Goal: Information Seeking & Learning: Find specific fact

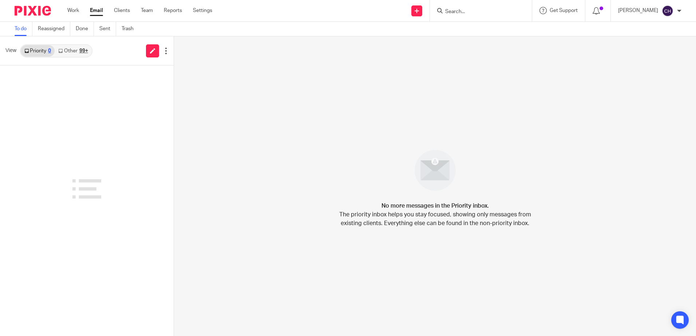
click at [476, 9] on input "Search" at bounding box center [477, 12] width 66 height 7
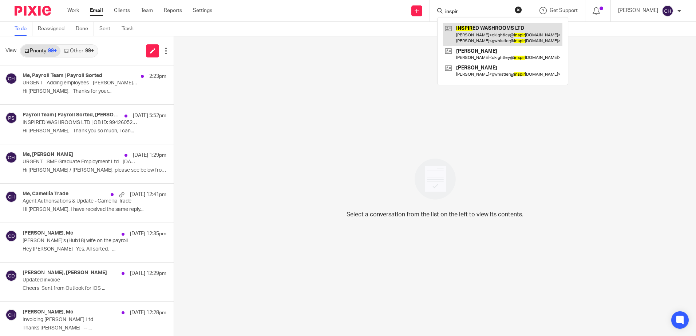
type input "inspir"
click at [513, 26] on link at bounding box center [502, 34] width 119 height 23
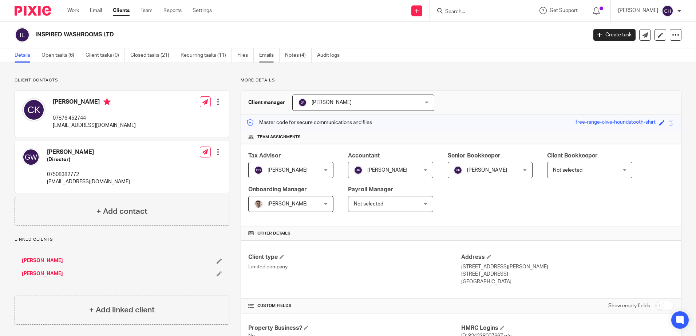
click at [261, 55] on link "Emails" at bounding box center [269, 55] width 20 height 14
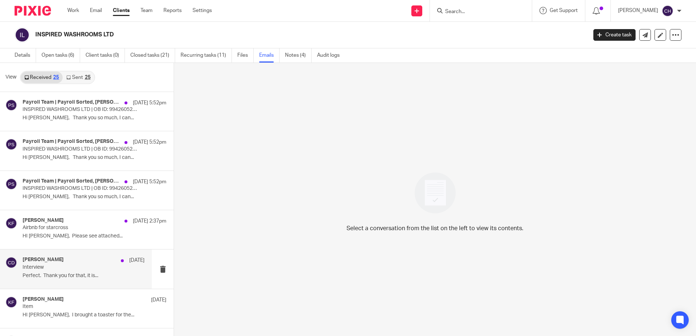
click at [70, 263] on div "[PERSON_NAME] [DATE]" at bounding box center [84, 260] width 122 height 7
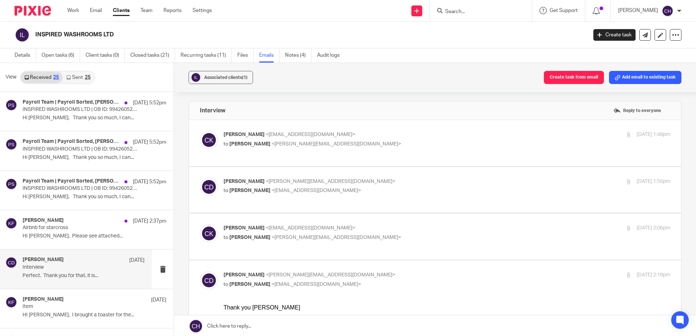
click at [418, 132] on p "[PERSON_NAME] <[EMAIL_ADDRESS][DOMAIN_NAME]>" at bounding box center [372, 135] width 298 height 8
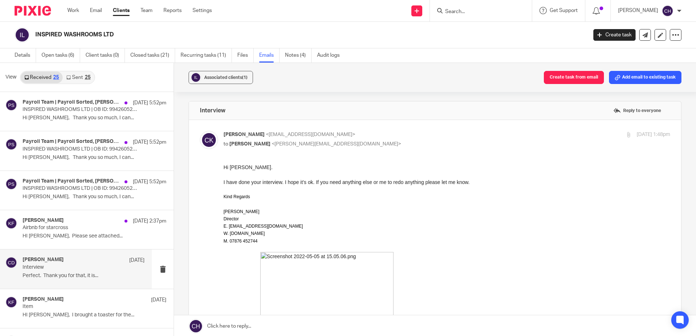
click at [418, 132] on p "[PERSON_NAME] <[EMAIL_ADDRESS][DOMAIN_NAME]>" at bounding box center [372, 135] width 298 height 8
checkbox input "false"
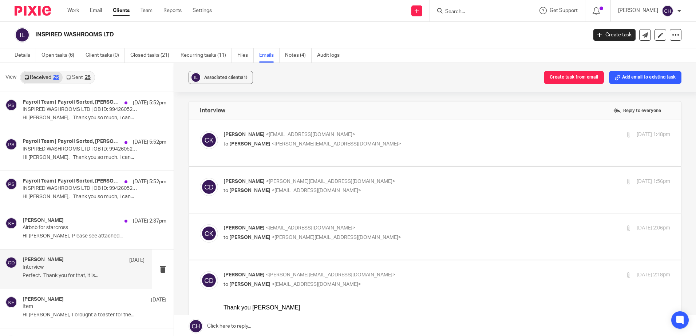
click at [418, 189] on p "to [PERSON_NAME] <[EMAIL_ADDRESS][DOMAIN_NAME]>" at bounding box center [372, 191] width 298 height 8
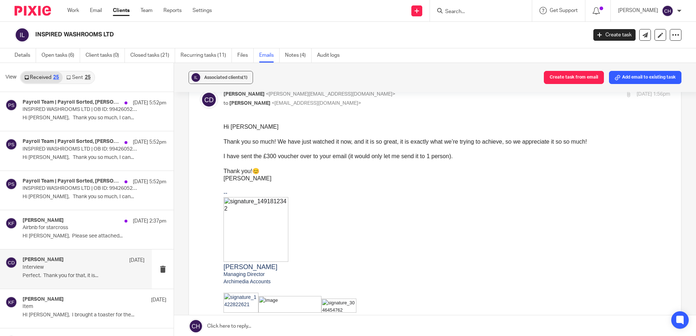
scroll to position [36, 0]
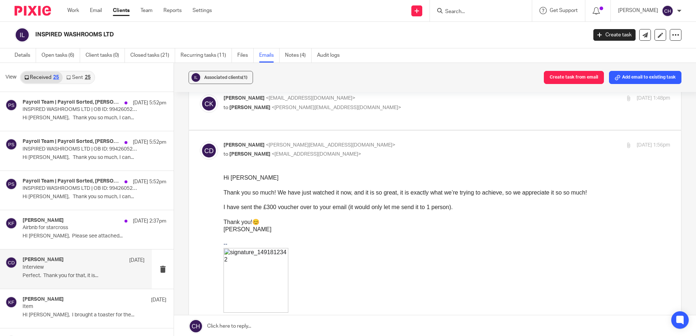
click at [403, 143] on p "[PERSON_NAME] <[PERSON_NAME][EMAIL_ADDRESS][DOMAIN_NAME]>" at bounding box center [372, 146] width 298 height 8
checkbox input "false"
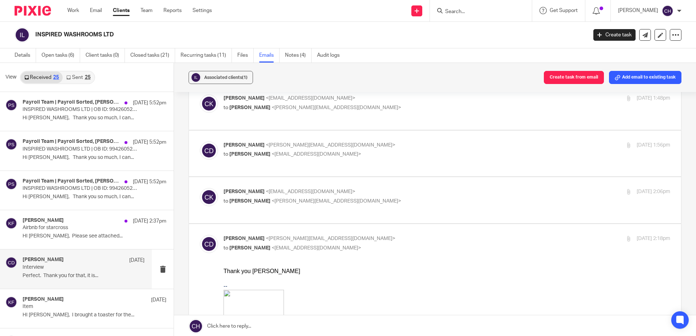
click at [404, 195] on p "[PERSON_NAME] <[EMAIL_ADDRESS][DOMAIN_NAME]>" at bounding box center [372, 192] width 298 height 8
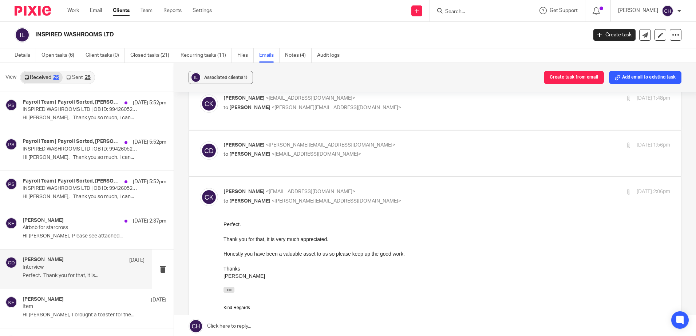
scroll to position [0, 0]
click at [404, 192] on p "[PERSON_NAME] <[EMAIL_ADDRESS][DOMAIN_NAME]>" at bounding box center [372, 192] width 298 height 8
checkbox input "false"
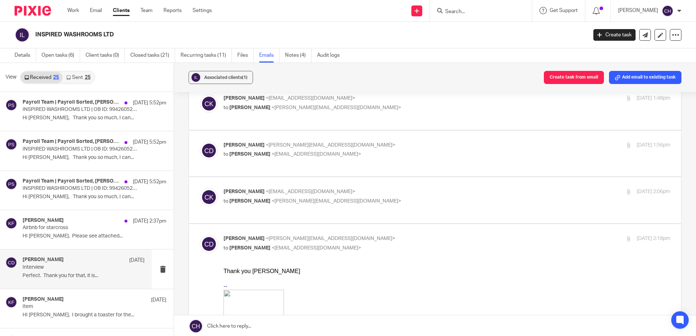
click at [412, 248] on p "to [PERSON_NAME] <[EMAIL_ADDRESS][DOMAIN_NAME]>" at bounding box center [372, 249] width 298 height 8
checkbox input "false"
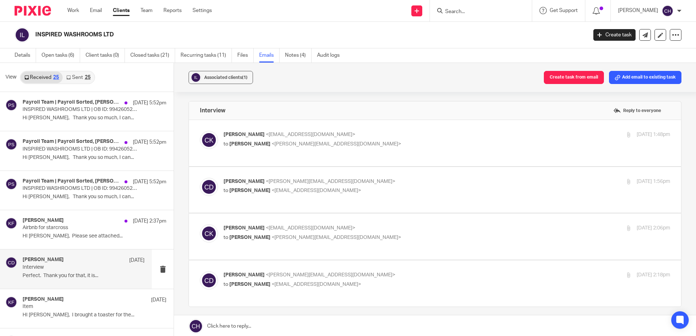
click at [408, 134] on p "[PERSON_NAME] <[EMAIL_ADDRESS][DOMAIN_NAME]>" at bounding box center [372, 135] width 298 height 8
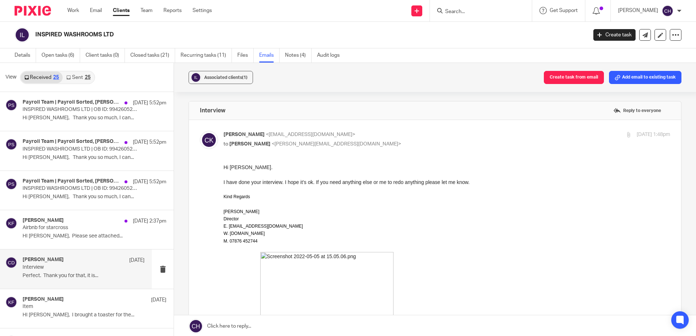
click at [408, 134] on p "[PERSON_NAME] <[EMAIL_ADDRESS][DOMAIN_NAME]>" at bounding box center [372, 135] width 298 height 8
checkbox input "false"
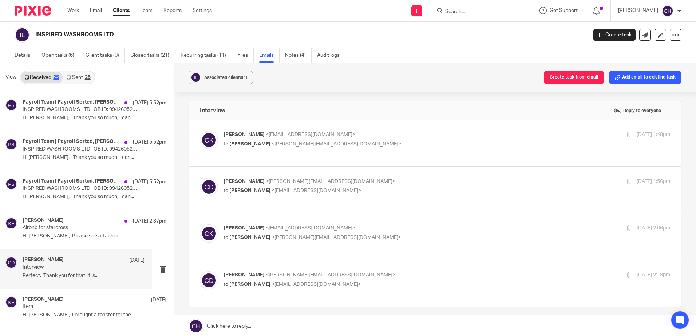
click at [402, 197] on div "[PERSON_NAME] <[PERSON_NAME][EMAIL_ADDRESS][DOMAIN_NAME]> to [PERSON_NAME] <[EM…" at bounding box center [435, 190] width 470 height 24
click at [407, 188] on p "to [PERSON_NAME] <[EMAIL_ADDRESS][DOMAIN_NAME]>" at bounding box center [372, 191] width 298 height 8
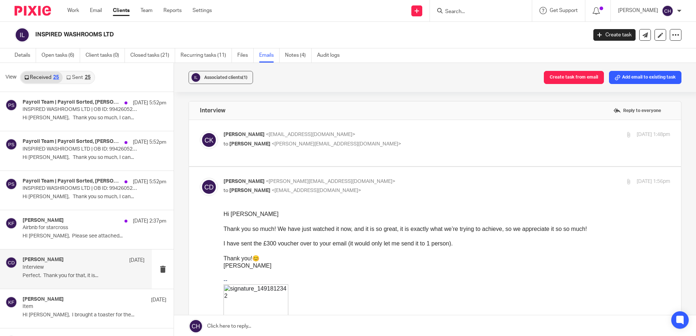
click at [408, 181] on p "[PERSON_NAME] <[PERSON_NAME][EMAIL_ADDRESS][DOMAIN_NAME]>" at bounding box center [372, 182] width 298 height 8
checkbox input "false"
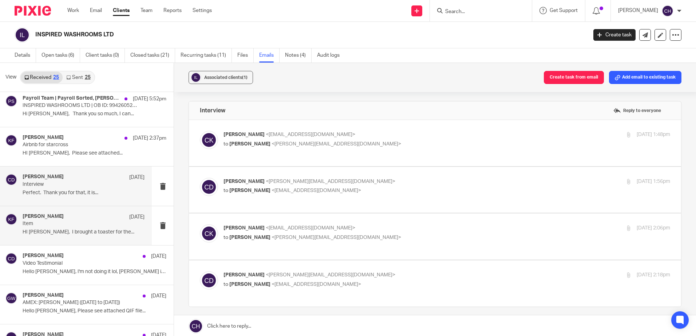
scroll to position [109, 0]
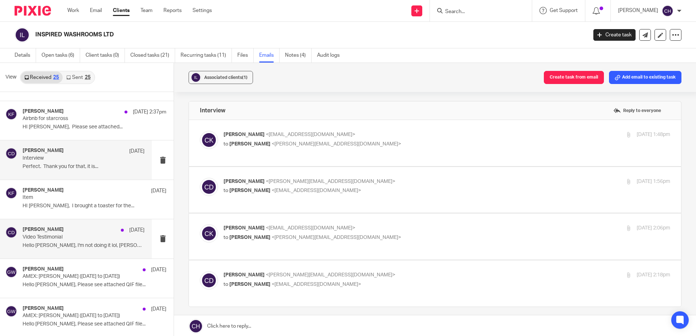
click at [91, 238] on p "Video Testimonial" at bounding box center [72, 237] width 98 height 6
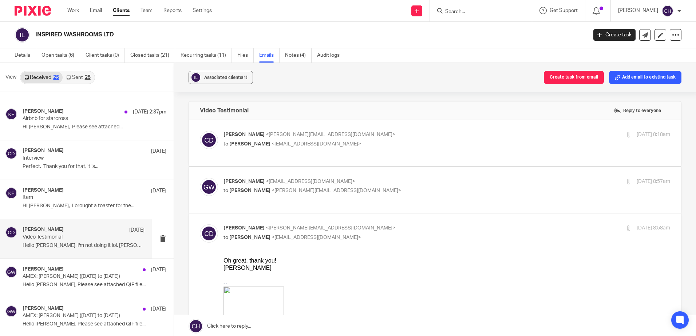
scroll to position [0, 0]
click at [444, 127] on label at bounding box center [435, 143] width 492 height 46
click at [200, 131] on input "checkbox" at bounding box center [199, 131] width 0 height 0
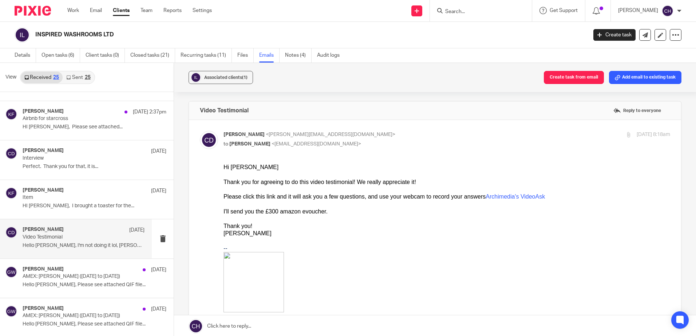
click at [440, 133] on p "[PERSON_NAME] <[PERSON_NAME][EMAIL_ADDRESS][DOMAIN_NAME]>" at bounding box center [372, 135] width 298 height 8
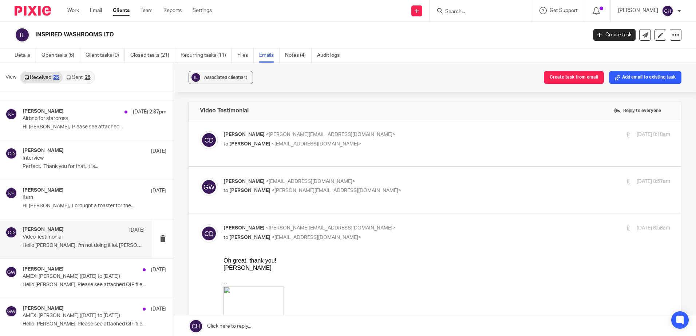
click at [404, 130] on label at bounding box center [435, 143] width 492 height 46
click at [200, 131] on input "checkbox" at bounding box center [199, 131] width 0 height 0
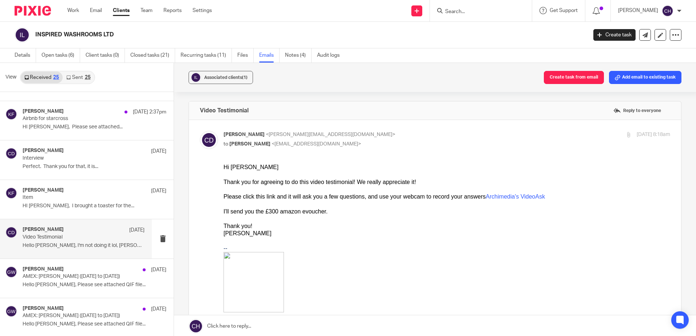
click at [374, 135] on p "[PERSON_NAME] <[PERSON_NAME][EMAIL_ADDRESS][DOMAIN_NAME]>" at bounding box center [372, 135] width 298 height 8
checkbox input "false"
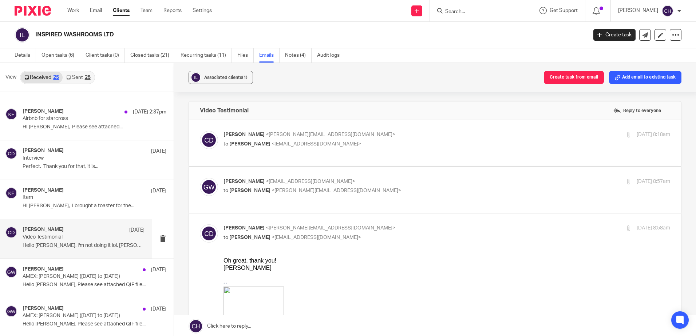
click at [382, 183] on p "[PERSON_NAME] <[EMAIL_ADDRESS][DOMAIN_NAME]>" at bounding box center [372, 182] width 298 height 8
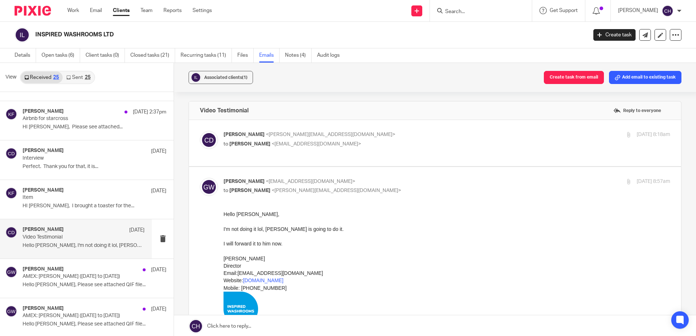
click at [377, 183] on p "[PERSON_NAME] <[EMAIL_ADDRESS][DOMAIN_NAME]>" at bounding box center [372, 182] width 298 height 8
checkbox input "false"
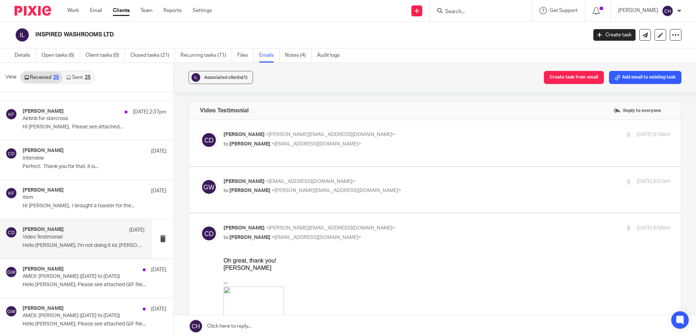
click at [397, 232] on p "[PERSON_NAME] <[PERSON_NAME][EMAIL_ADDRESS][DOMAIN_NAME]>" at bounding box center [372, 229] width 298 height 8
checkbox input "false"
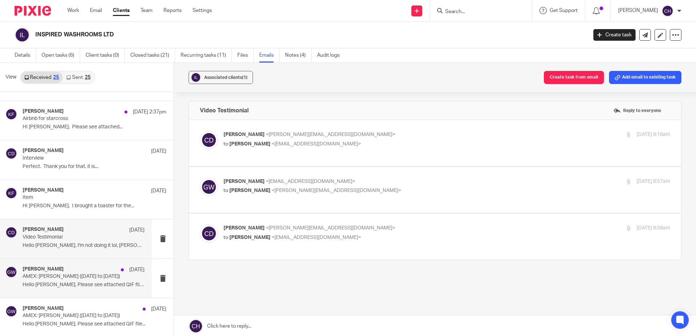
click at [88, 269] on div "[PERSON_NAME] [DATE]" at bounding box center [84, 269] width 122 height 7
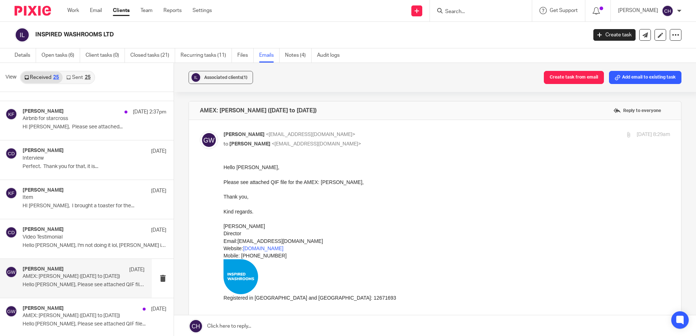
click at [405, 131] on p "[PERSON_NAME] <[EMAIL_ADDRESS][DOMAIN_NAME]>" at bounding box center [372, 135] width 298 height 8
checkbox input "false"
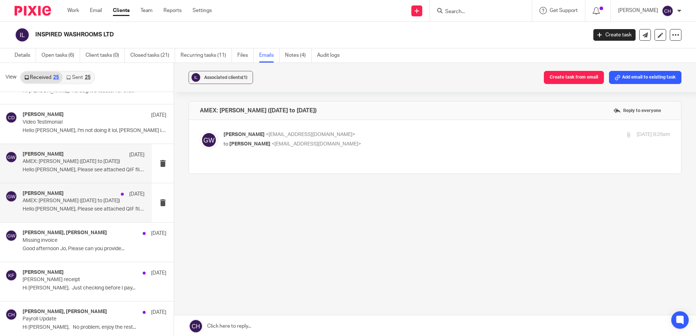
scroll to position [255, 0]
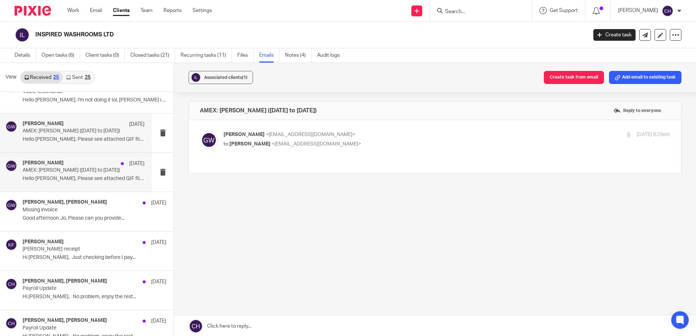
click at [75, 184] on div "[PERSON_NAME] [DATE] AMEX: [PERSON_NAME] ([DATE] to [DATE]) Hello [PERSON_NAME]…" at bounding box center [84, 172] width 122 height 24
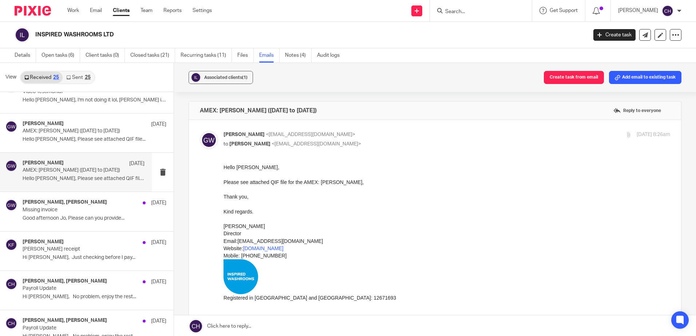
scroll to position [0, 0]
click at [476, 139] on div "[PERSON_NAME] <[EMAIL_ADDRESS][DOMAIN_NAME]> to [PERSON_NAME] <[EMAIL_ADDRESS][…" at bounding box center [372, 139] width 298 height 17
checkbox input "false"
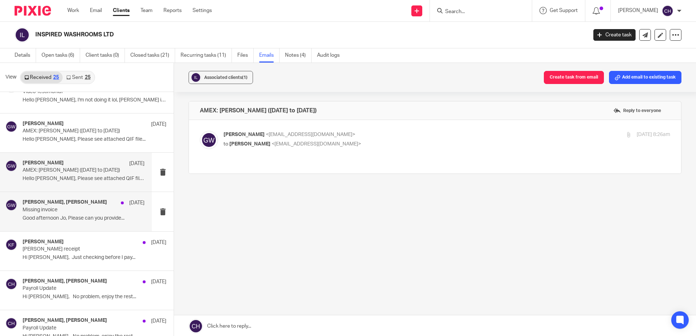
click at [40, 215] on div "[PERSON_NAME], [PERSON_NAME] [DATE] Missing invoice Good afternoon Jo, Please c…" at bounding box center [84, 211] width 122 height 24
click at [83, 217] on p "Good afternoon Jo, Please can you provide..." at bounding box center [84, 218] width 122 height 6
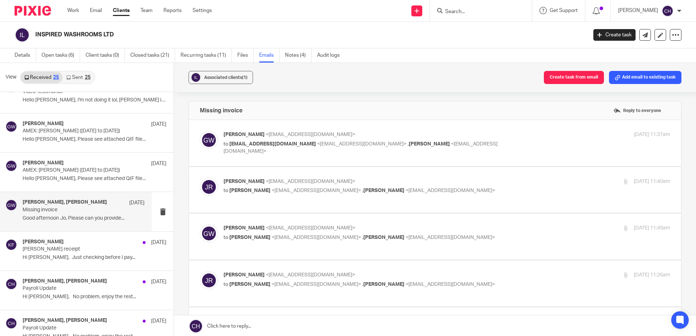
click at [375, 130] on label at bounding box center [435, 143] width 492 height 46
click at [200, 131] on input "checkbox" at bounding box center [199, 131] width 0 height 0
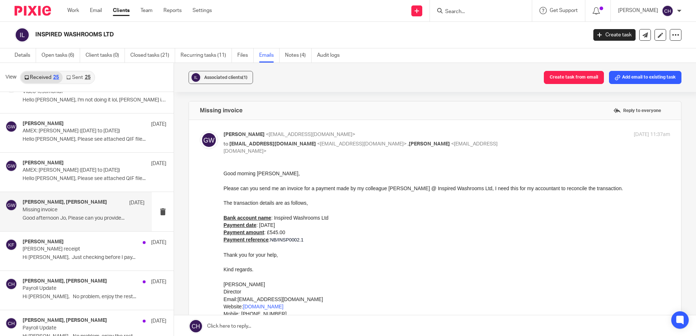
click at [375, 130] on label at bounding box center [435, 263] width 492 height 286
click at [200, 131] on input "checkbox" at bounding box center [199, 131] width 0 height 0
checkbox input "false"
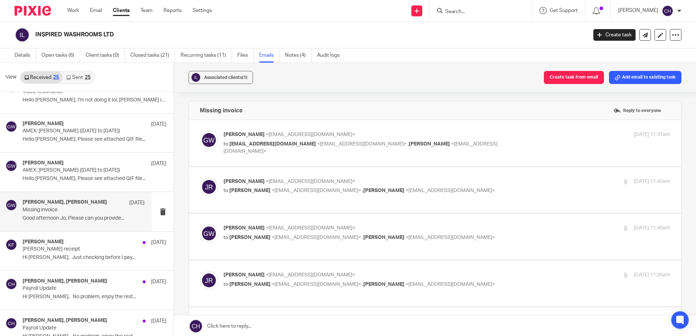
click at [360, 179] on p "[PERSON_NAME] <[EMAIL_ADDRESS][DOMAIN_NAME]>" at bounding box center [372, 182] width 298 height 8
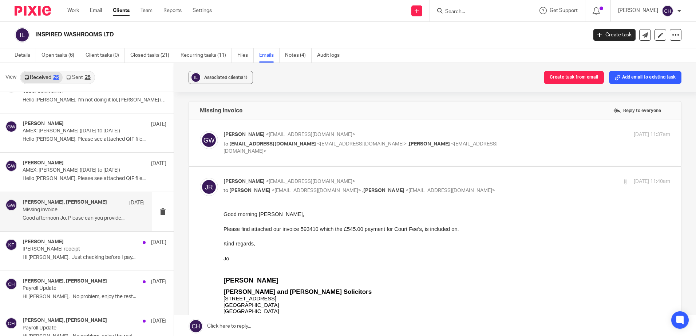
click at [358, 178] on p "[PERSON_NAME] <[EMAIL_ADDRESS][DOMAIN_NAME]>" at bounding box center [372, 182] width 298 height 8
checkbox input "false"
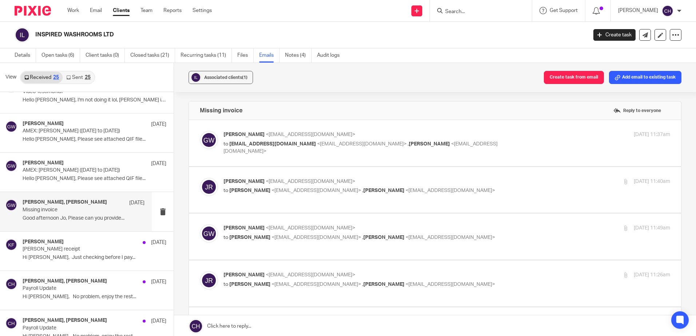
click at [360, 221] on label at bounding box center [435, 237] width 492 height 46
click at [200, 224] on input "checkbox" at bounding box center [199, 224] width 0 height 0
checkbox input "true"
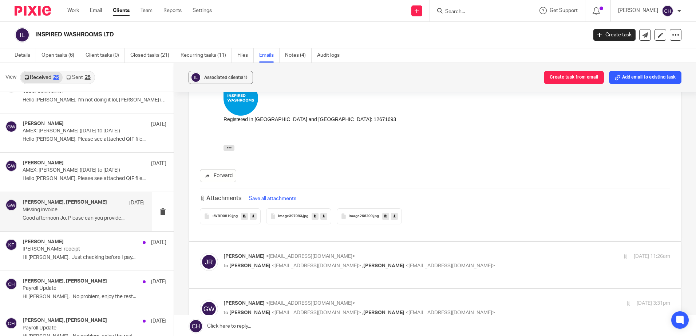
scroll to position [364, 0]
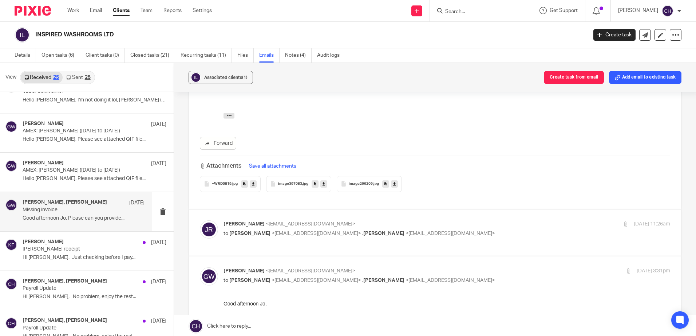
click at [356, 222] on p "[PERSON_NAME] <[EMAIL_ADDRESS][DOMAIN_NAME]>" at bounding box center [372, 225] width 298 height 8
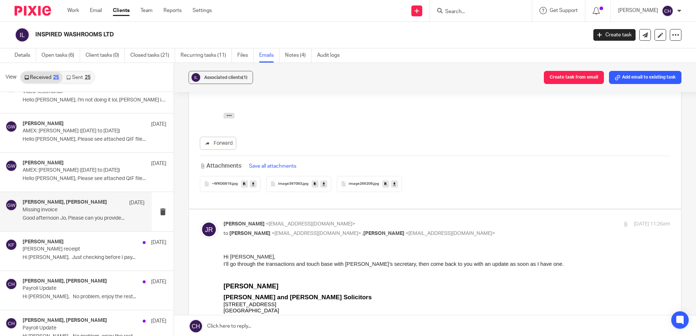
scroll to position [0, 0]
click at [354, 222] on p "[PERSON_NAME] <[EMAIL_ADDRESS][DOMAIN_NAME]>" at bounding box center [372, 225] width 298 height 8
checkbox input "false"
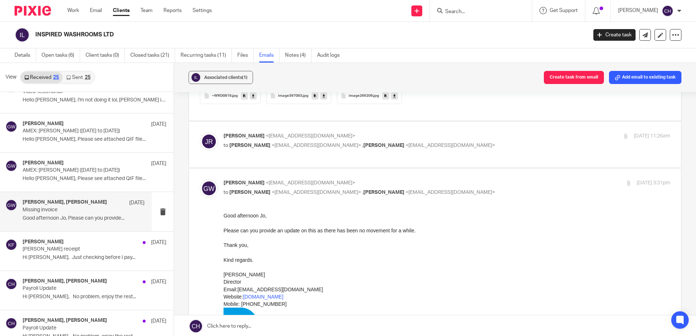
scroll to position [473, 0]
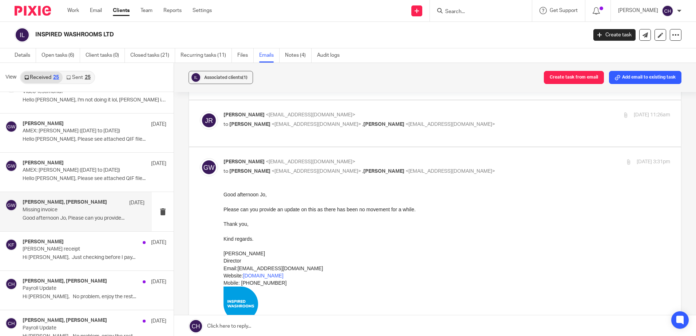
click at [366, 156] on label at bounding box center [435, 297] width 492 height 300
click at [200, 158] on input "checkbox" at bounding box center [199, 158] width 0 height 0
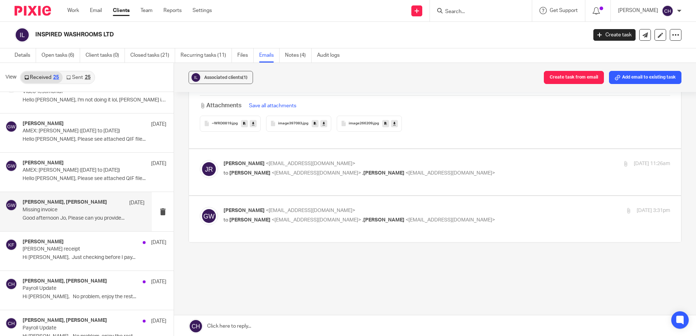
scroll to position [424, 0]
click at [316, 234] on label at bounding box center [435, 219] width 492 height 46
click at [200, 207] on input "checkbox" at bounding box center [199, 207] width 0 height 0
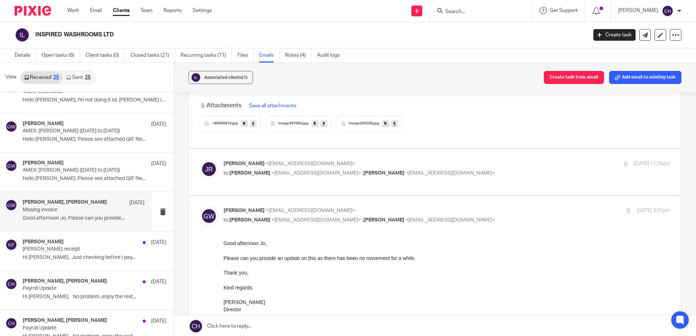
scroll to position [0, 0]
click at [370, 207] on p "[PERSON_NAME] <[EMAIL_ADDRESS][DOMAIN_NAME]>" at bounding box center [372, 211] width 298 height 8
checkbox input "false"
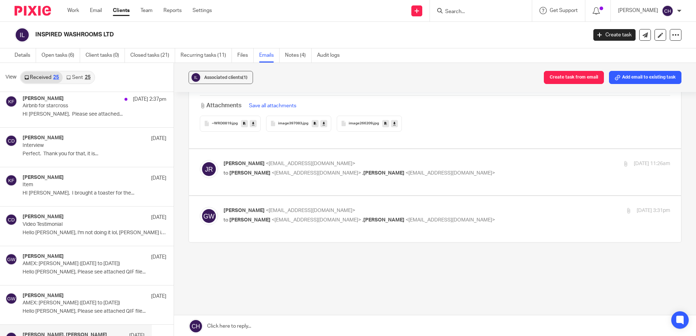
scroll to position [109, 0]
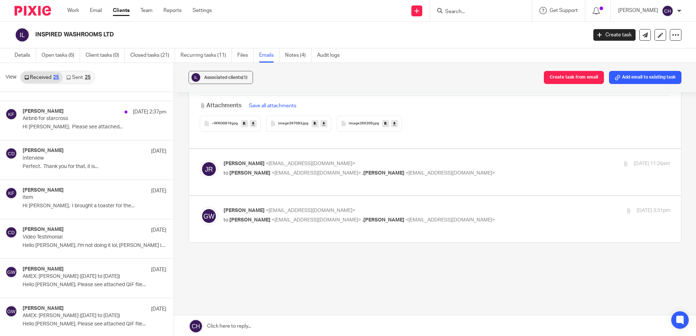
click at [74, 206] on p "HI [PERSON_NAME], I brought a toaster for the..." at bounding box center [95, 206] width 144 height 6
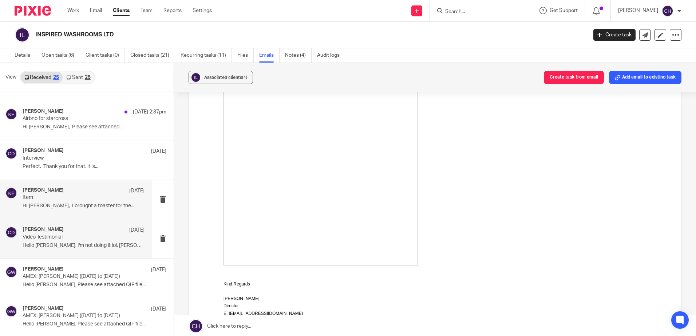
scroll to position [0, 0]
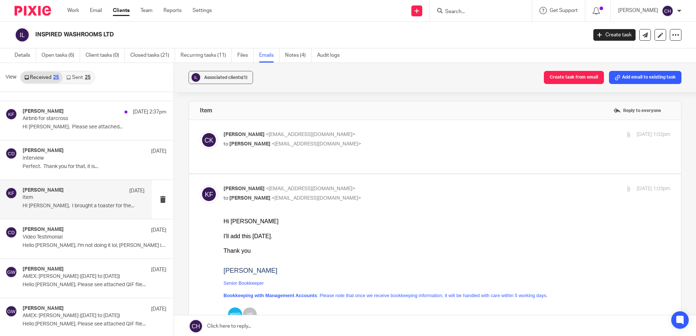
click at [406, 135] on p "[PERSON_NAME] <[EMAIL_ADDRESS][DOMAIN_NAME]>" at bounding box center [372, 135] width 298 height 8
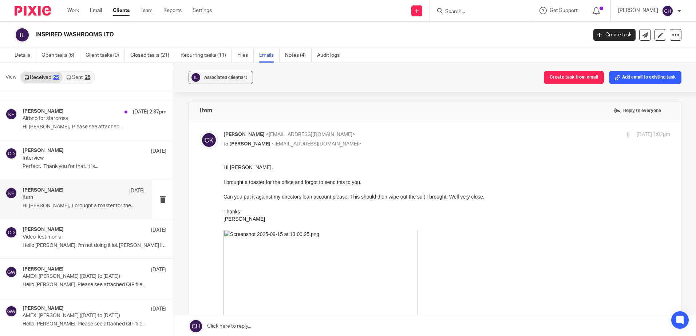
click at [200, 131] on input "checkbox" at bounding box center [199, 131] width 0 height 0
checkbox input "false"
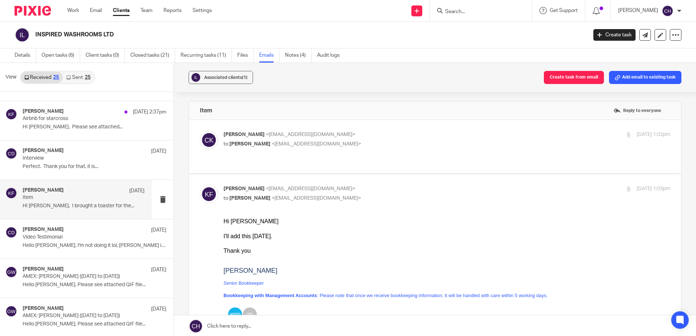
click at [398, 185] on p "[PERSON_NAME] <[EMAIL_ADDRESS][DOMAIN_NAME]>" at bounding box center [372, 189] width 298 height 8
checkbox input "false"
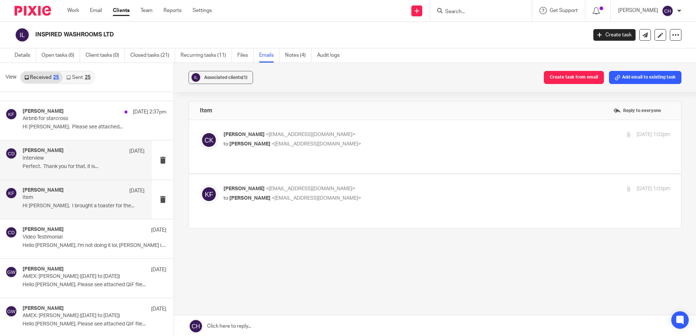
click at [111, 145] on div "[PERSON_NAME] [DATE] Interview Perfect. Thank you for that, it is..." at bounding box center [76, 159] width 152 height 39
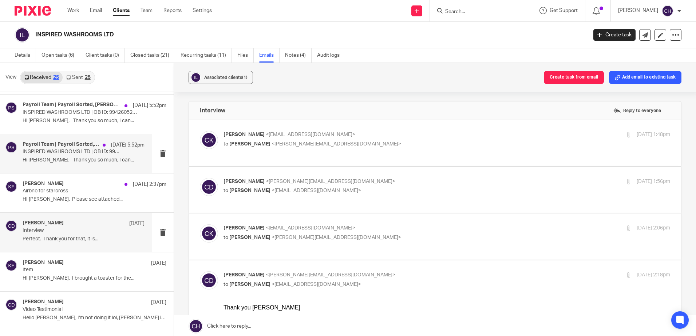
scroll to position [36, 0]
click at [442, 123] on label at bounding box center [435, 143] width 492 height 46
click at [200, 131] on input "checkbox" at bounding box center [199, 131] width 0 height 0
checkbox input "true"
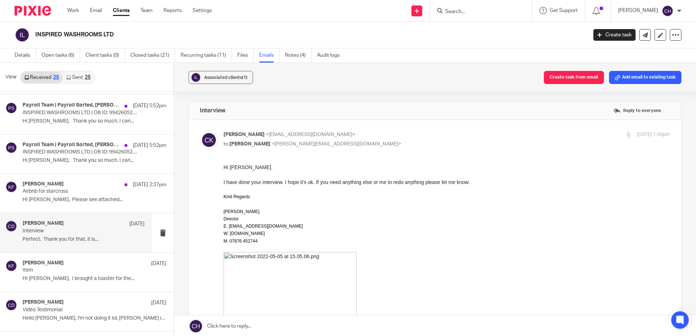
scroll to position [0, 0]
click at [71, 201] on p "HI [PERSON_NAME], Please see attached..." at bounding box center [84, 200] width 122 height 6
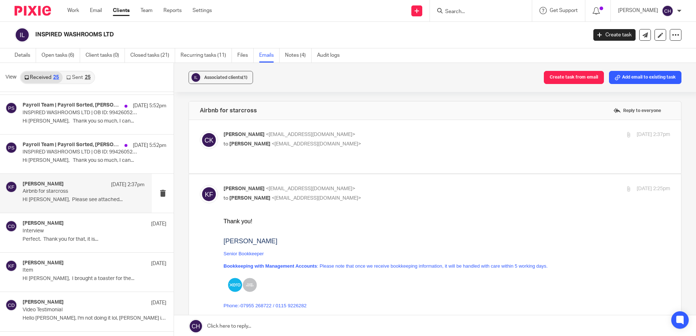
click at [403, 124] on label at bounding box center [435, 146] width 492 height 53
click at [200, 131] on input "checkbox" at bounding box center [199, 131] width 0 height 0
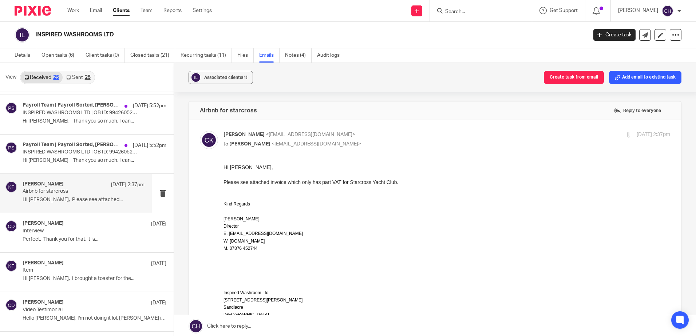
click at [402, 125] on label at bounding box center [435, 315] width 492 height 390
click at [200, 131] on input "checkbox" at bounding box center [199, 131] width 0 height 0
checkbox input "false"
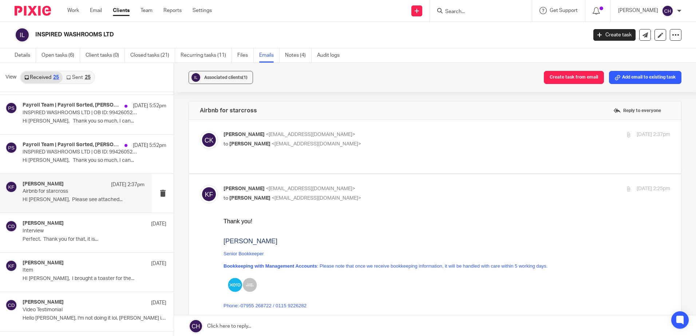
click at [200, 185] on input "checkbox" at bounding box center [199, 185] width 0 height 0
checkbox input "false"
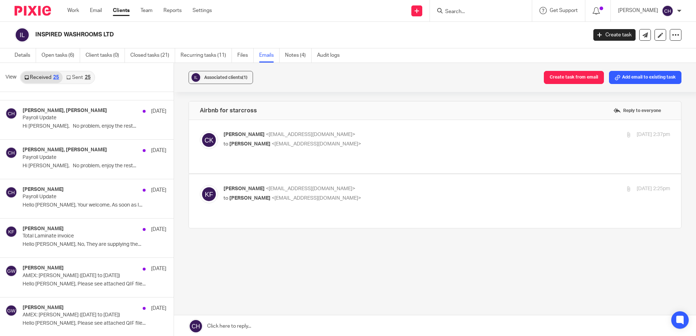
scroll to position [437, 0]
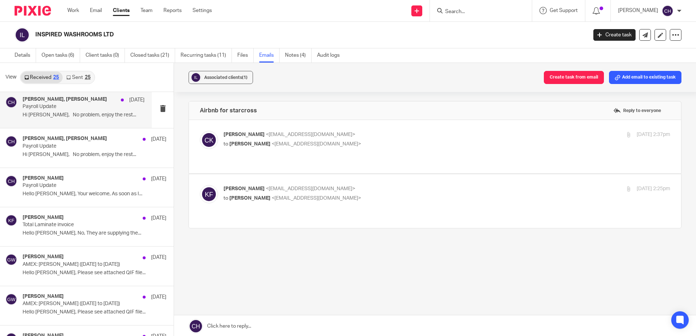
click at [70, 120] on div "[PERSON_NAME], [PERSON_NAME] [DATE] Payroll Update Hi [PERSON_NAME], No problem…" at bounding box center [84, 108] width 122 height 24
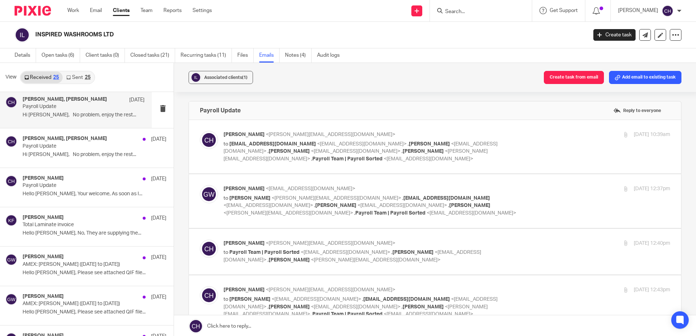
scroll to position [0, 0]
click at [360, 130] on label at bounding box center [435, 146] width 492 height 53
click at [200, 131] on input "checkbox" at bounding box center [199, 131] width 0 height 0
checkbox input "true"
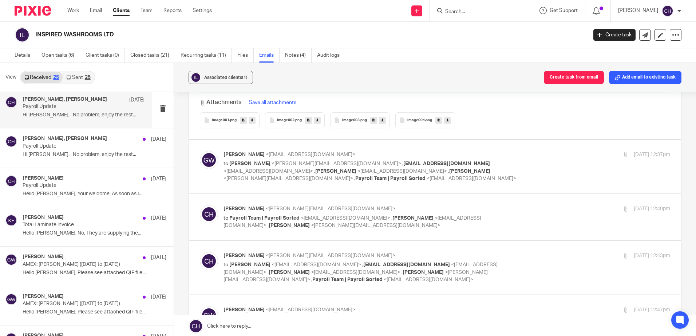
scroll to position [509, 0]
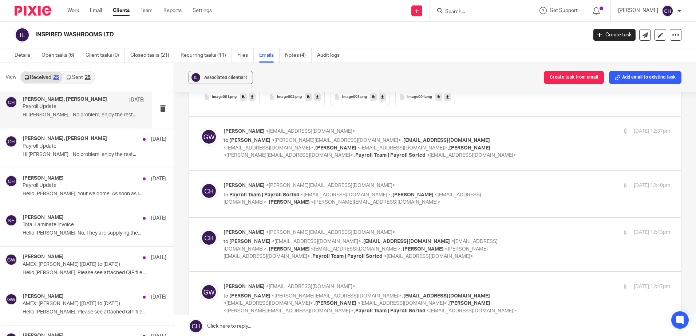
click at [365, 130] on p "[PERSON_NAME] <[EMAIL_ADDRESS][DOMAIN_NAME]>" at bounding box center [372, 132] width 298 height 8
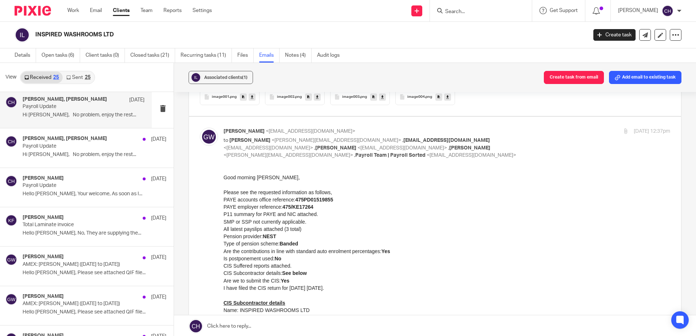
scroll to position [0, 0]
click at [365, 130] on p "[PERSON_NAME] <[EMAIL_ADDRESS][DOMAIN_NAME]>" at bounding box center [372, 132] width 298 height 8
checkbox input "false"
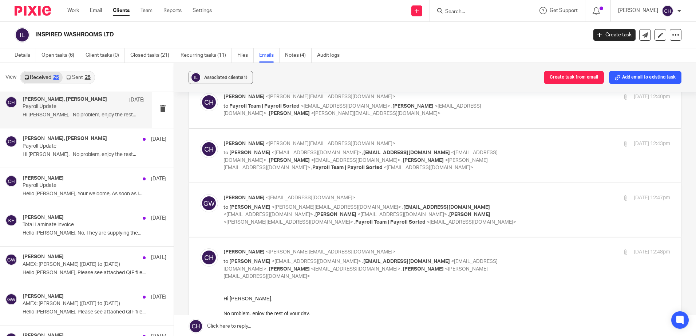
scroll to position [582, 0]
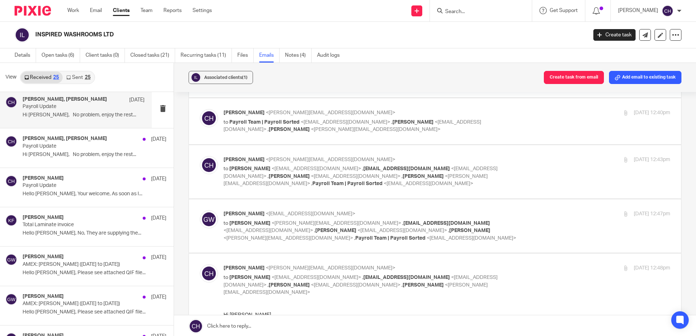
click at [364, 113] on p "[PERSON_NAME] <[PERSON_NAME][EMAIL_ADDRESS][DOMAIN_NAME]>" at bounding box center [372, 113] width 298 height 8
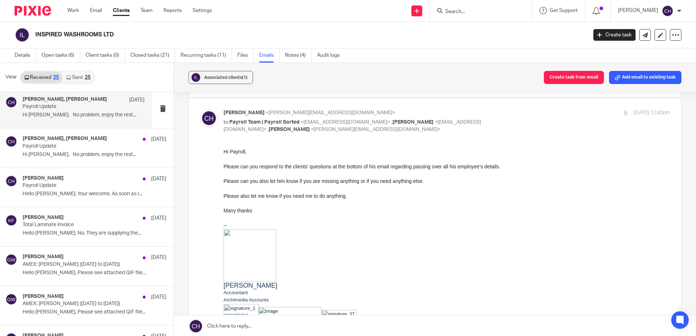
scroll to position [0, 0]
click at [364, 113] on p "[PERSON_NAME] <[PERSON_NAME][EMAIL_ADDRESS][DOMAIN_NAME]>" at bounding box center [372, 113] width 298 height 8
checkbox input "false"
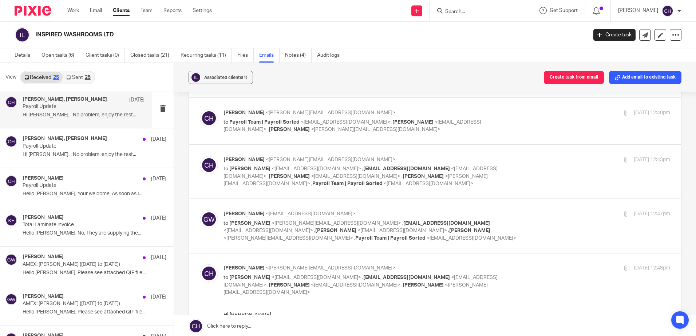
click at [358, 157] on p "[PERSON_NAME] <[PERSON_NAME][EMAIL_ADDRESS][DOMAIN_NAME]>" at bounding box center [372, 160] width 298 height 8
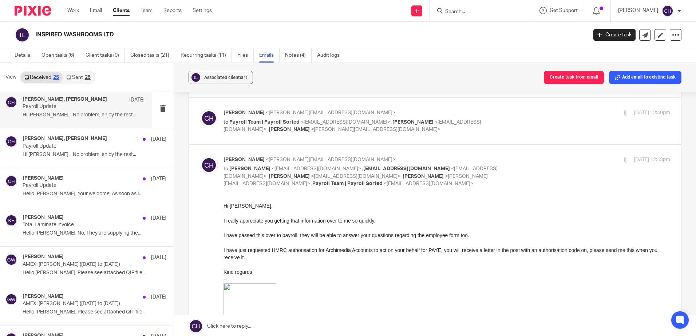
click at [358, 157] on p "[PERSON_NAME] <[PERSON_NAME][EMAIL_ADDRESS][DOMAIN_NAME]>" at bounding box center [372, 160] width 298 height 8
checkbox input "false"
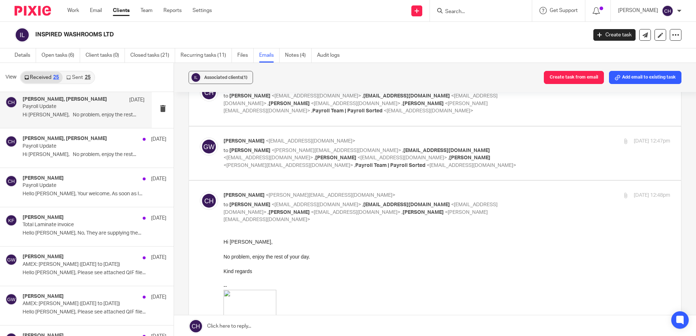
click at [200, 191] on input "checkbox" at bounding box center [199, 191] width 0 height 0
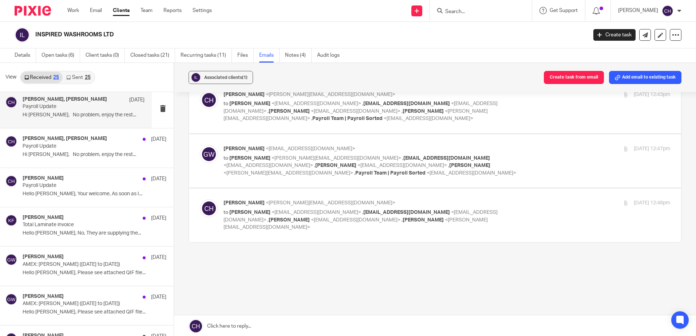
click at [363, 201] on p "[PERSON_NAME] <[PERSON_NAME][EMAIL_ADDRESS][DOMAIN_NAME]>" at bounding box center [372, 203] width 298 height 8
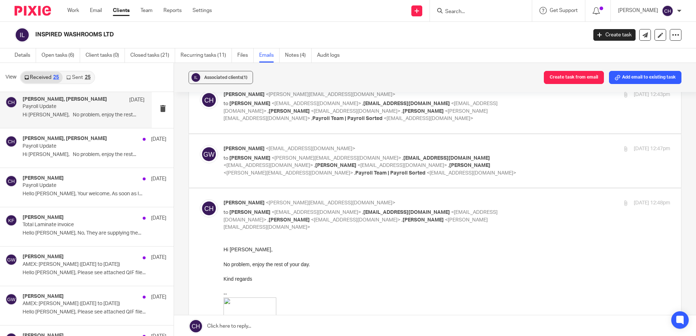
click at [363, 201] on p "[PERSON_NAME] <[PERSON_NAME][EMAIL_ADDRESS][DOMAIN_NAME]>" at bounding box center [372, 203] width 298 height 8
checkbox input "false"
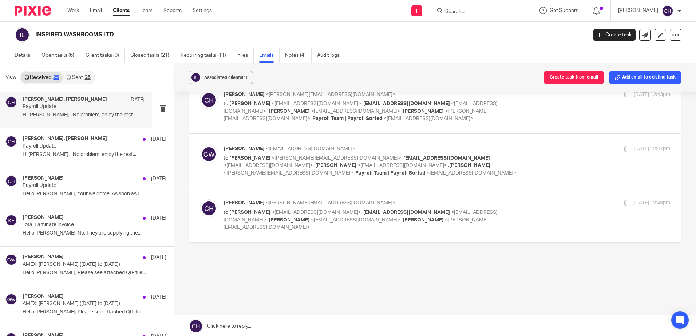
click at [370, 142] on label at bounding box center [435, 160] width 492 height 53
click at [200, 145] on input "checkbox" at bounding box center [199, 145] width 0 height 0
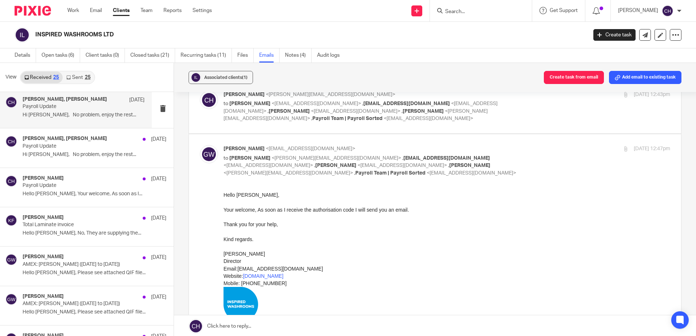
click at [369, 144] on label at bounding box center [435, 287] width 492 height 307
click at [200, 145] on input "checkbox" at bounding box center [199, 145] width 0 height 0
checkbox input "false"
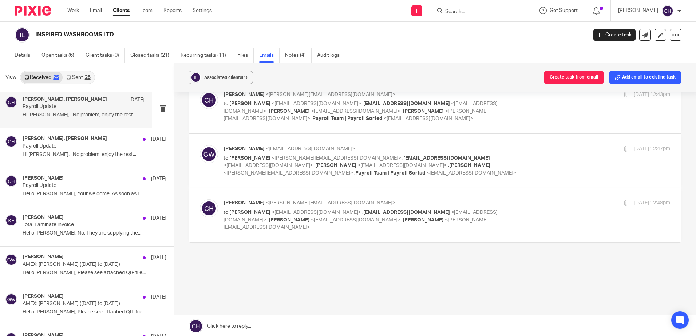
click at [353, 94] on p "[PERSON_NAME] <[PERSON_NAME][EMAIL_ADDRESS][DOMAIN_NAME]>" at bounding box center [372, 95] width 298 height 8
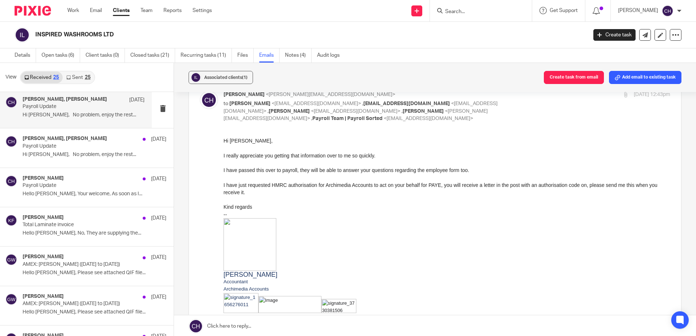
click at [353, 94] on p "[PERSON_NAME] <[PERSON_NAME][EMAIL_ADDRESS][DOMAIN_NAME]>" at bounding box center [372, 95] width 298 height 8
checkbox input "false"
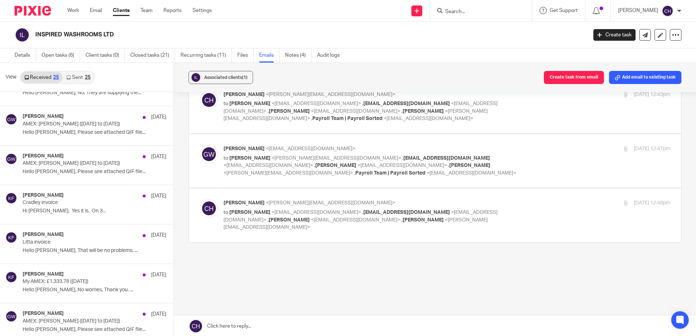
scroll to position [582, 0]
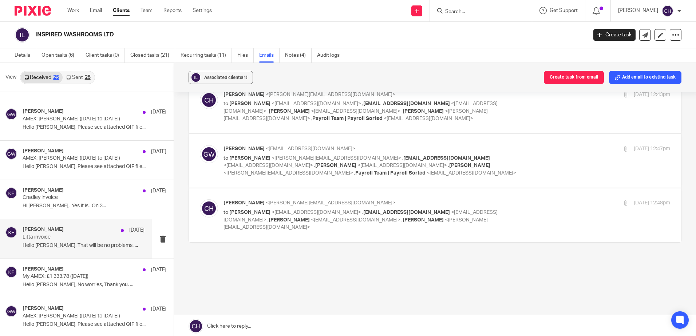
click at [82, 241] on div "[PERSON_NAME] [DATE] Litta invoice Hello [PERSON_NAME], That will be no problem…" at bounding box center [84, 239] width 122 height 24
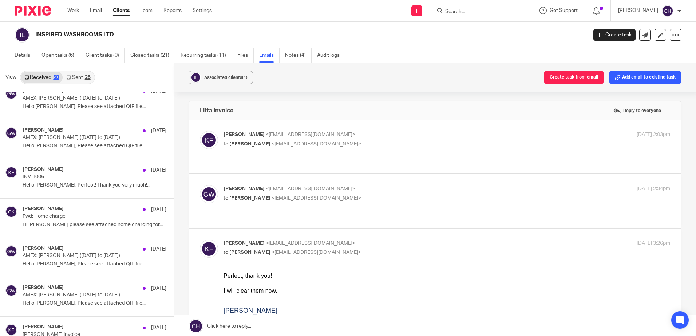
scroll to position [801, 0]
click at [60, 219] on p "Fwd: Home charge" at bounding box center [72, 216] width 98 height 6
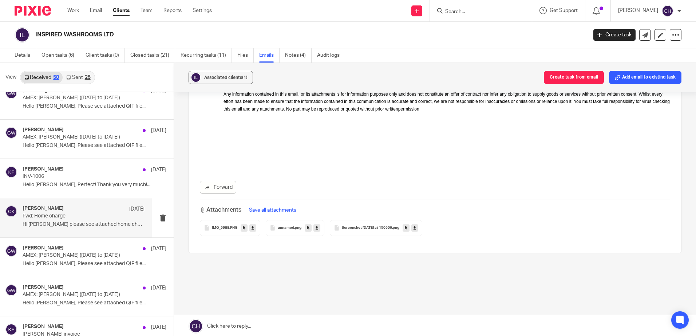
scroll to position [338, 0]
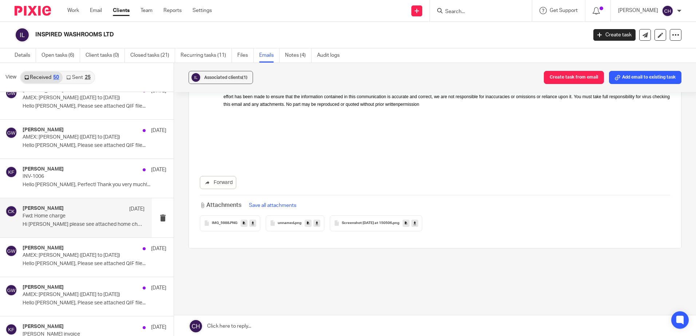
click at [381, 224] on span "Screenshot [DATE] at 150506" at bounding box center [367, 223] width 50 height 4
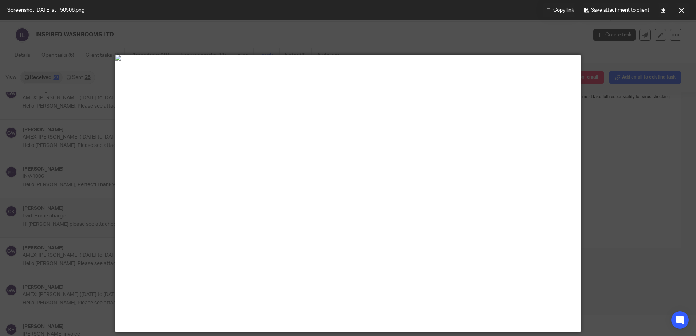
click at [646, 136] on div at bounding box center [348, 168] width 696 height 336
click at [678, 8] on button at bounding box center [681, 10] width 15 height 15
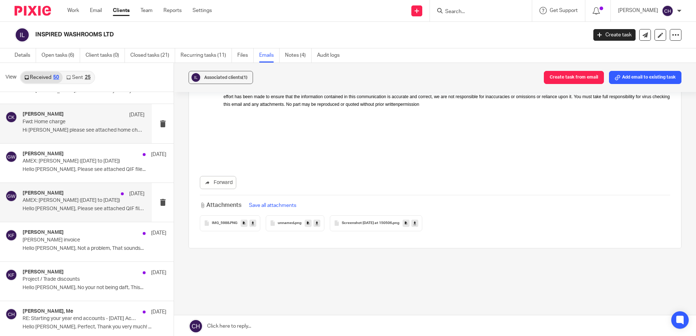
scroll to position [946, 0]
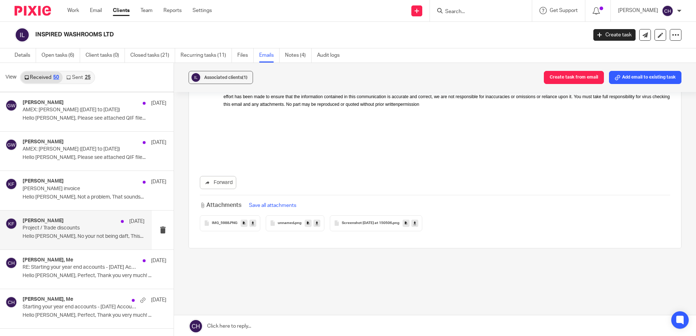
click at [47, 239] on p "Hello [PERSON_NAME], No your not being daft, This..." at bounding box center [84, 237] width 122 height 6
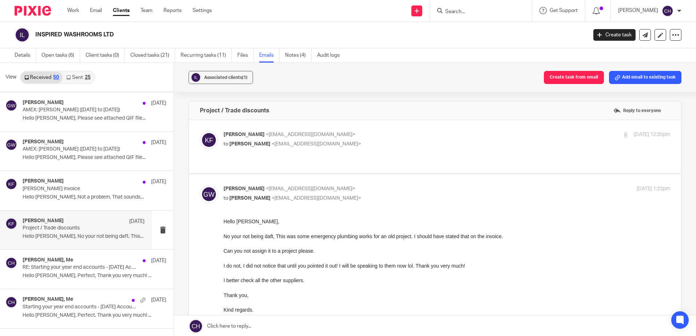
scroll to position [0, 0]
click at [377, 127] on label at bounding box center [435, 146] width 492 height 53
click at [200, 131] on input "checkbox" at bounding box center [199, 131] width 0 height 0
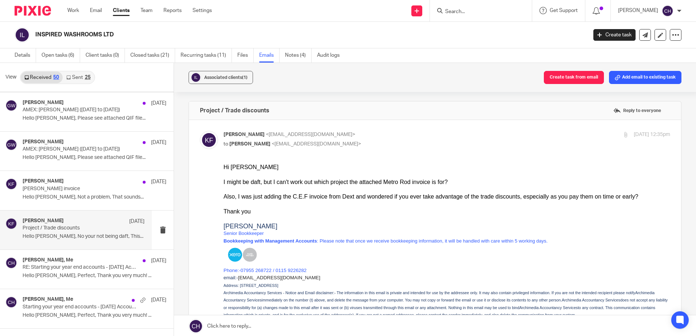
click at [377, 133] on p "[PERSON_NAME] <[EMAIL_ADDRESS][DOMAIN_NAME]>" at bounding box center [372, 135] width 298 height 8
checkbox input "false"
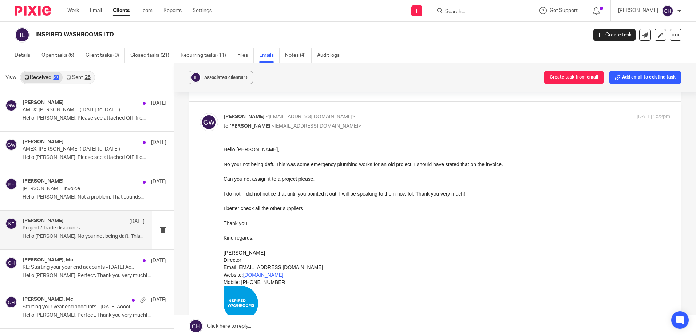
scroll to position [73, 0]
click at [68, 266] on p "RE: Starting your year end accounts - [DATE] Accounts" at bounding box center [72, 268] width 98 height 6
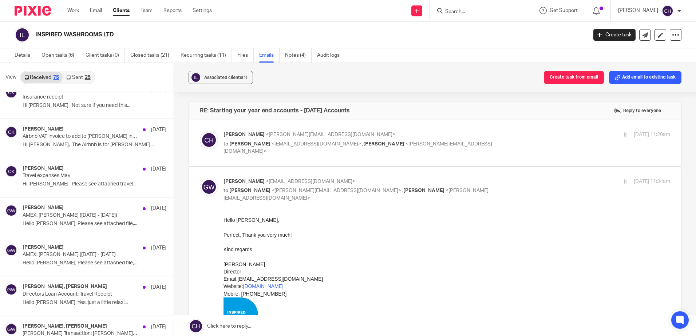
scroll to position [2150, 0]
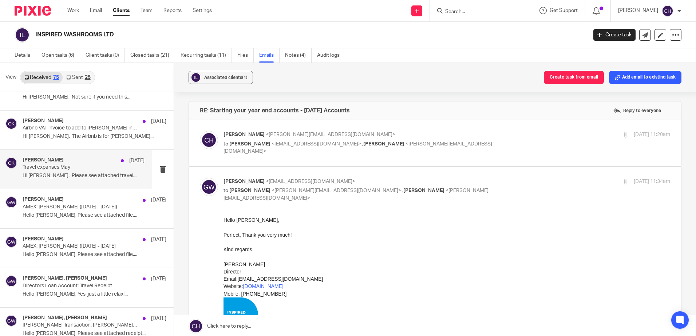
click at [77, 183] on div "[PERSON_NAME] [DATE] Travel expanses May Hi [PERSON_NAME]. Please see attached …" at bounding box center [76, 169] width 152 height 39
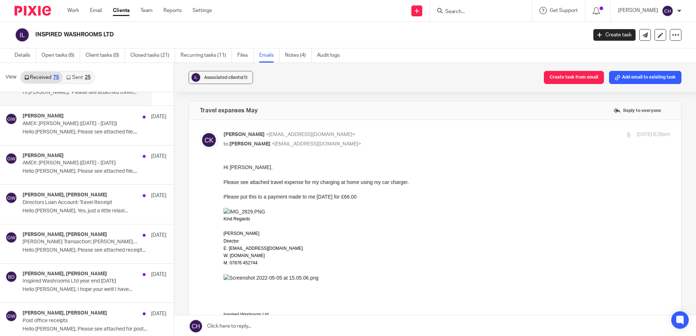
scroll to position [2259, 0]
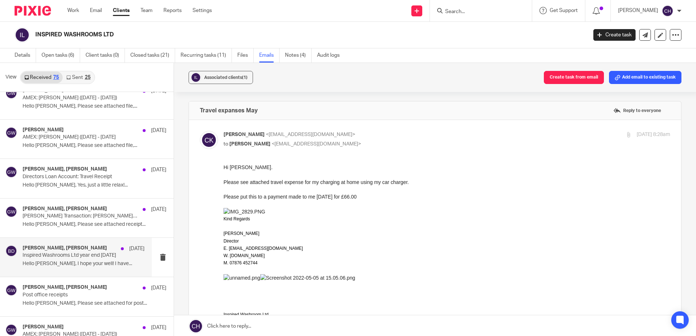
click at [75, 262] on p "Hello [PERSON_NAME], I hope your well! I have..." at bounding box center [84, 264] width 122 height 6
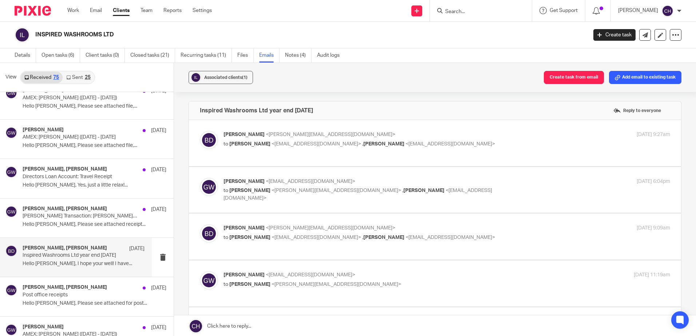
scroll to position [0, 0]
click at [373, 127] on label at bounding box center [435, 143] width 492 height 46
click at [200, 131] on input "checkbox" at bounding box center [199, 131] width 0 height 0
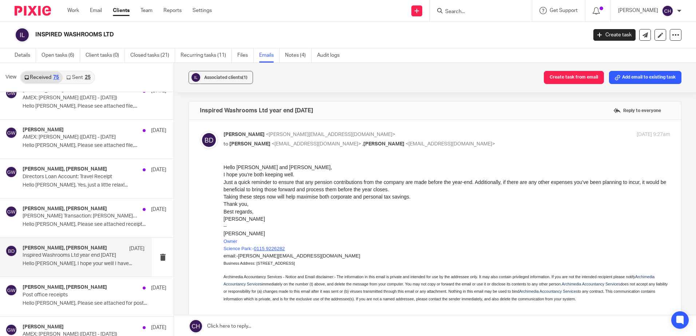
click at [369, 127] on label at bounding box center [435, 237] width 492 height 234
click at [200, 131] on input "checkbox" at bounding box center [199, 131] width 0 height 0
checkbox input "false"
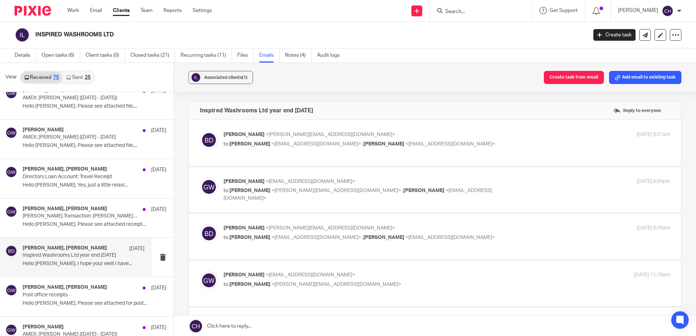
click at [363, 176] on label at bounding box center [435, 190] width 492 height 46
click at [200, 178] on input "checkbox" at bounding box center [199, 178] width 0 height 0
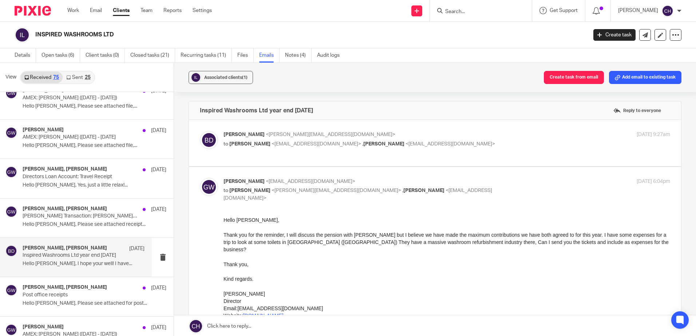
click at [406, 181] on p "[PERSON_NAME] <[EMAIL_ADDRESS][DOMAIN_NAME]>" at bounding box center [372, 182] width 298 height 8
checkbox input "false"
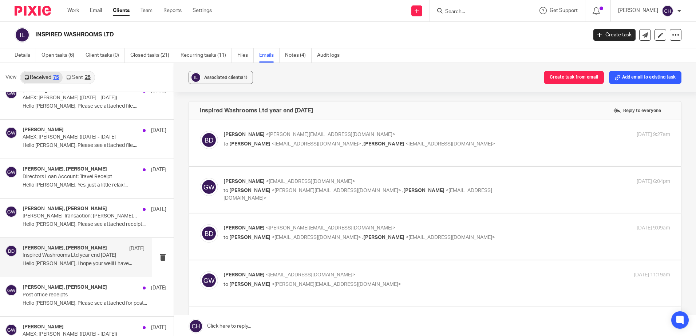
click at [377, 223] on label at bounding box center [435, 237] width 492 height 46
click at [200, 224] on input "checkbox" at bounding box center [199, 224] width 0 height 0
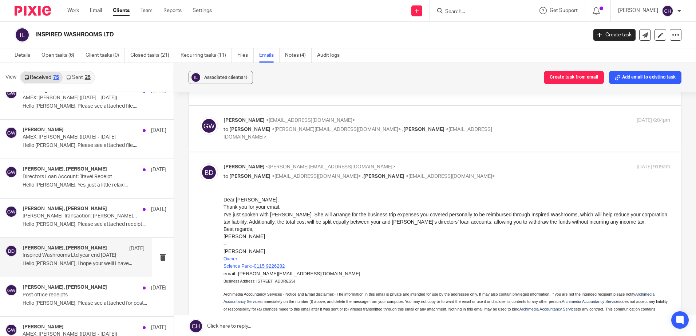
scroll to position [73, 0]
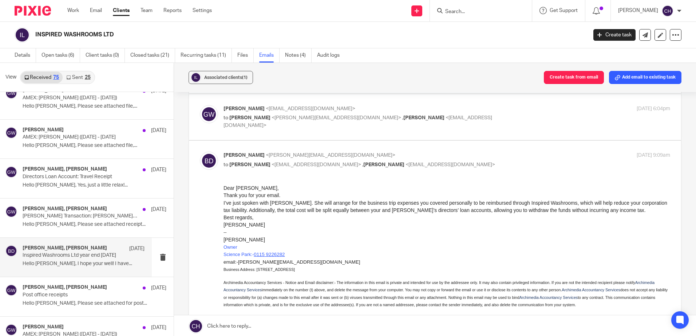
click at [386, 150] on label at bounding box center [435, 262] width 492 height 243
click at [200, 151] on input "checkbox" at bounding box center [199, 151] width 0 height 0
checkbox input "false"
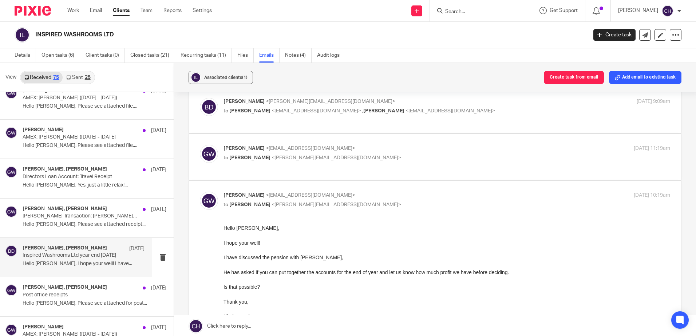
scroll to position [146, 0]
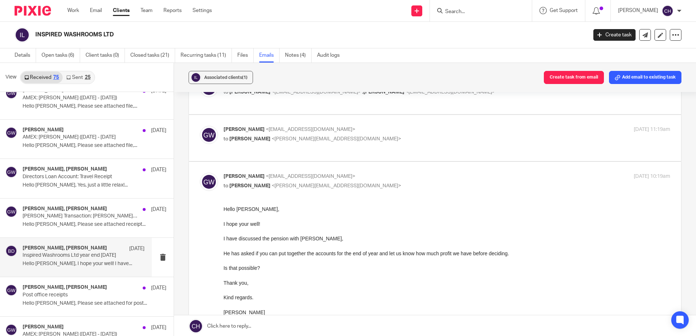
click at [384, 138] on p "to [PERSON_NAME] <[PERSON_NAME][EMAIL_ADDRESS][DOMAIN_NAME]>" at bounding box center [372, 139] width 298 height 8
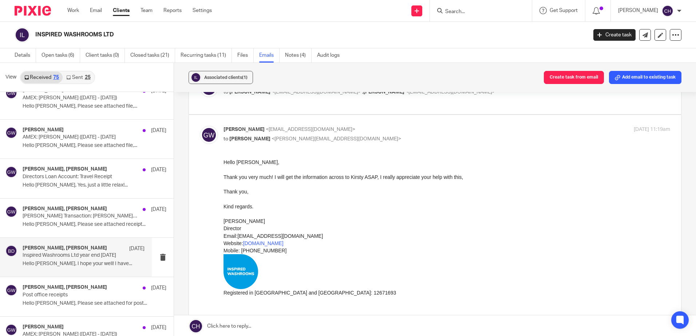
scroll to position [0, 0]
click at [393, 130] on p "[PERSON_NAME] <[EMAIL_ADDRESS][DOMAIN_NAME]>" at bounding box center [372, 130] width 298 height 8
checkbox input "false"
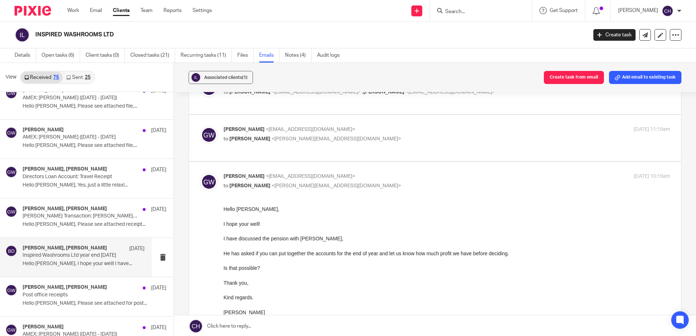
click at [384, 177] on p "[PERSON_NAME] <[EMAIL_ADDRESS][DOMAIN_NAME]>" at bounding box center [372, 177] width 298 height 8
checkbox input "false"
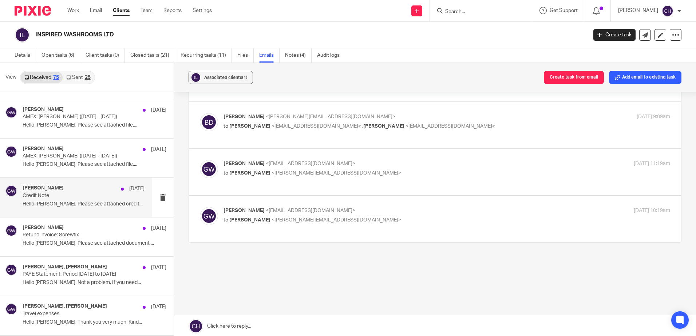
scroll to position [2478, 0]
click at [45, 201] on p "Hello [PERSON_NAME], Please see attached credit..." at bounding box center [84, 204] width 122 height 6
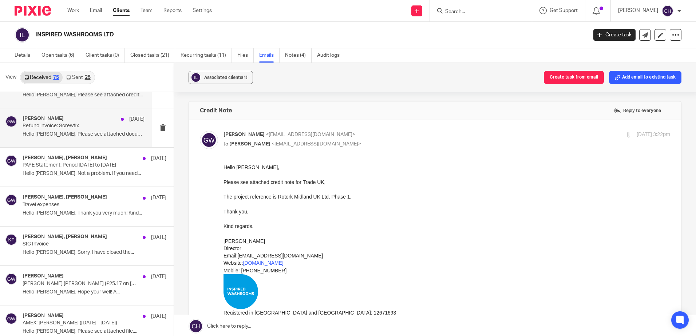
scroll to position [2587, 0]
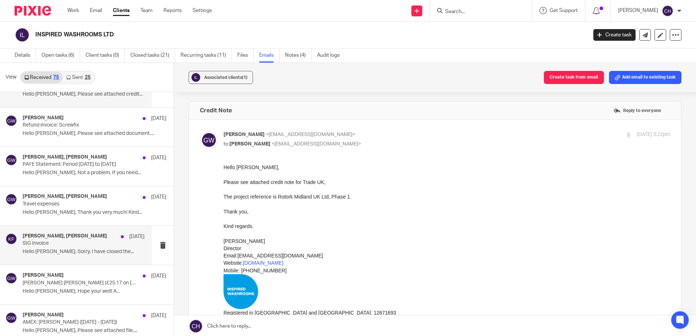
click at [79, 261] on div "[PERSON_NAME], [PERSON_NAME] [DATE] SIG Invoice Hello [PERSON_NAME], Sorry, I h…" at bounding box center [76, 245] width 152 height 39
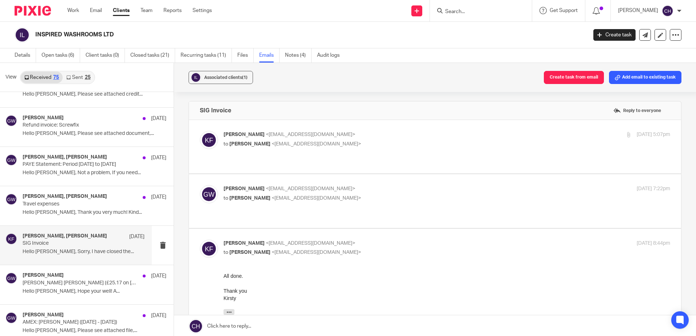
scroll to position [0, 0]
click at [397, 131] on p "[PERSON_NAME] <[EMAIL_ADDRESS][DOMAIN_NAME]>" at bounding box center [372, 135] width 298 height 8
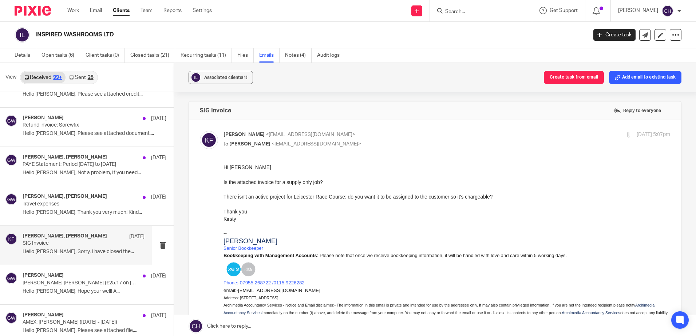
click at [397, 131] on p "[PERSON_NAME] <[EMAIL_ADDRESS][DOMAIN_NAME]>" at bounding box center [372, 135] width 298 height 8
checkbox input "false"
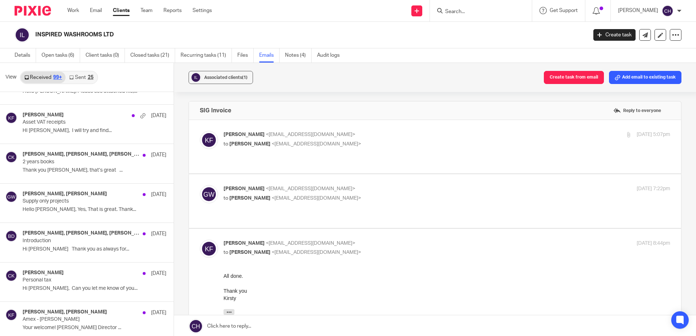
scroll to position [3206, 0]
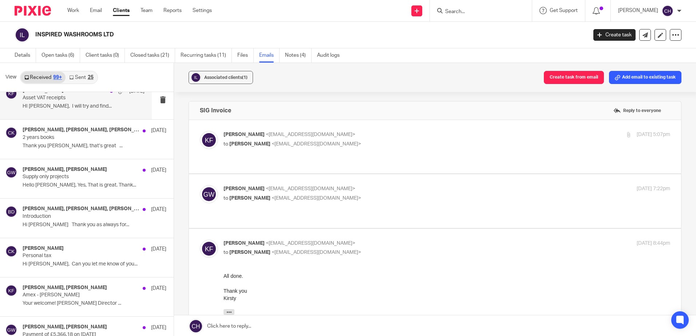
click at [63, 104] on p "HI [PERSON_NAME], I will try and find..." at bounding box center [84, 106] width 122 height 6
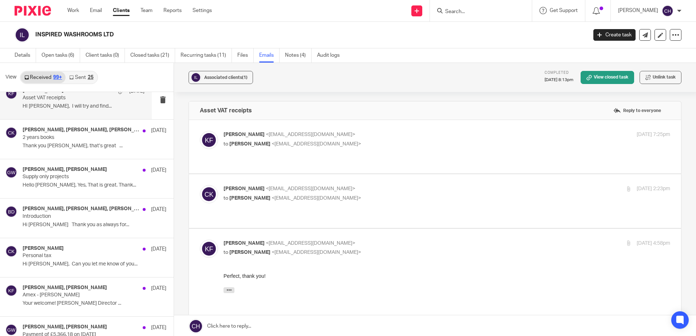
scroll to position [0, 0]
click at [103, 108] on p "HI [PERSON_NAME], I will try and find..." at bounding box center [84, 106] width 122 height 6
click at [394, 137] on p "[PERSON_NAME] <[EMAIL_ADDRESS][DOMAIN_NAME]>" at bounding box center [372, 135] width 298 height 8
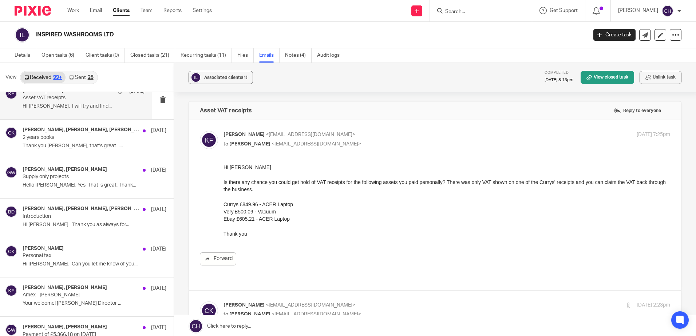
click at [394, 137] on p "[PERSON_NAME] <[EMAIL_ADDRESS][DOMAIN_NAME]>" at bounding box center [372, 135] width 298 height 8
checkbox input "false"
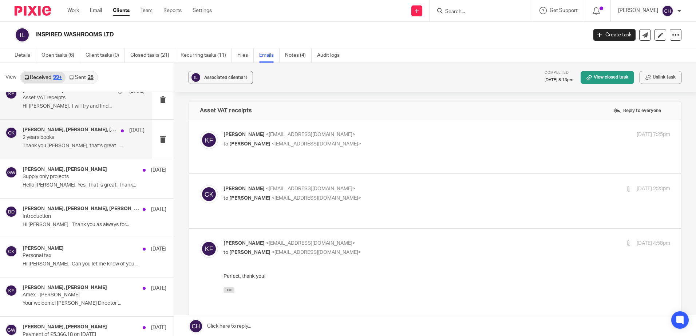
click at [76, 143] on p "Thank you [PERSON_NAME], that’s great ..." at bounding box center [84, 146] width 122 height 6
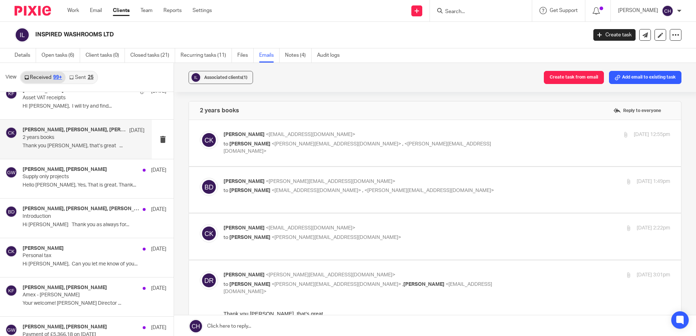
click at [390, 142] on span "<[PERSON_NAME][EMAIL_ADDRESS][DOMAIN_NAME]>" at bounding box center [356, 148] width 267 height 13
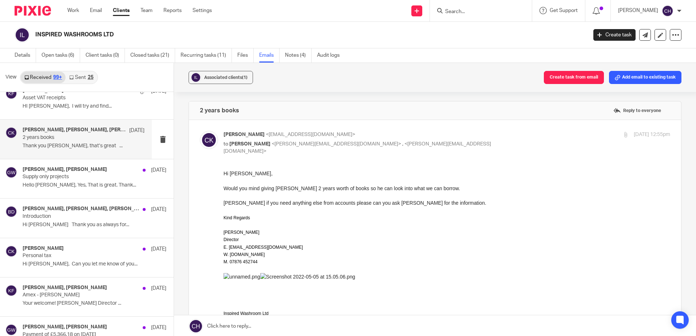
click at [472, 132] on p "[PERSON_NAME] <[EMAIL_ADDRESS][DOMAIN_NAME]>" at bounding box center [372, 135] width 298 height 8
checkbox input "false"
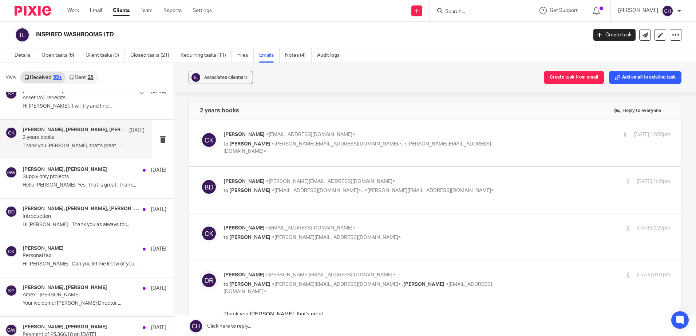
click at [426, 182] on p "[PERSON_NAME] <[PERSON_NAME][EMAIL_ADDRESS][DOMAIN_NAME]>" at bounding box center [372, 182] width 298 height 8
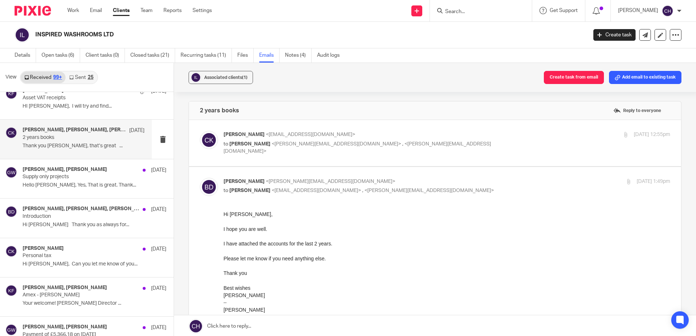
click at [426, 182] on p "[PERSON_NAME] <[PERSON_NAME][EMAIL_ADDRESS][DOMAIN_NAME]>" at bounding box center [372, 182] width 298 height 8
checkbox input "false"
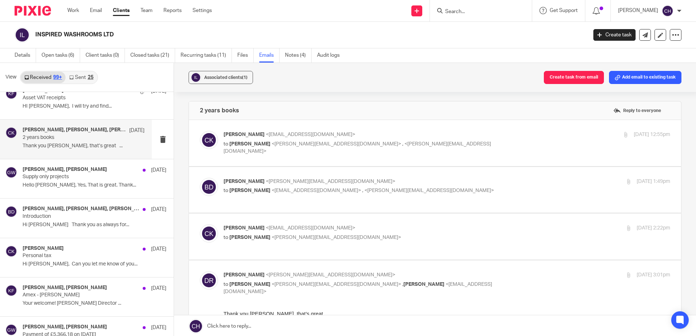
click at [384, 243] on div "[PERSON_NAME] <[EMAIL_ADDRESS][DOMAIN_NAME]> to [PERSON_NAME] <[PERSON_NAME][EM…" at bounding box center [446, 234] width 447 height 18
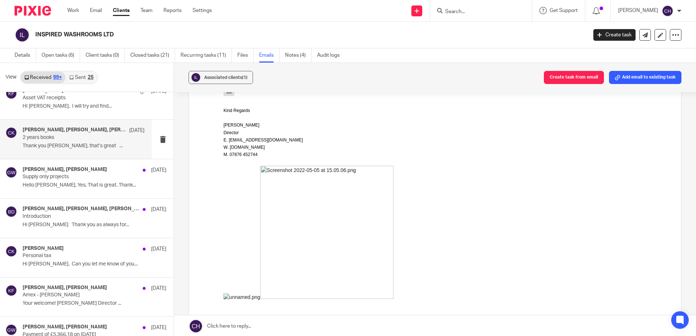
scroll to position [73, 0]
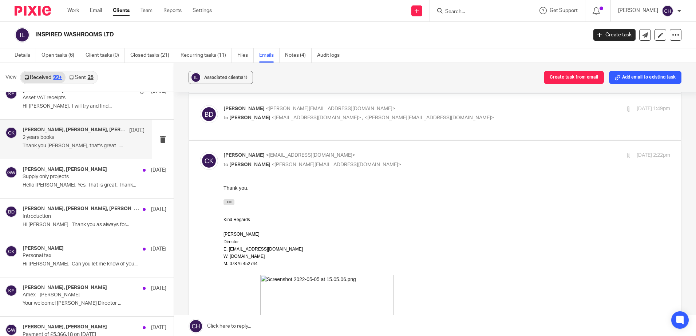
click at [384, 152] on p "[PERSON_NAME] <[EMAIL_ADDRESS][DOMAIN_NAME]>" at bounding box center [372, 156] width 298 height 8
checkbox input "false"
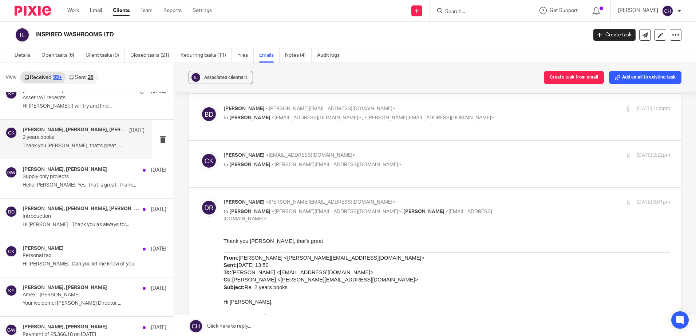
click at [200, 199] on input "checkbox" at bounding box center [199, 198] width 0 height 0
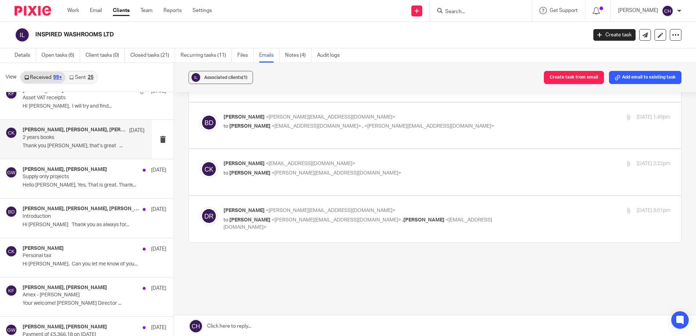
scroll to position [72, 0]
click at [341, 206] on label at bounding box center [435, 219] width 492 height 46
click at [200, 207] on input "checkbox" at bounding box center [199, 207] width 0 height 0
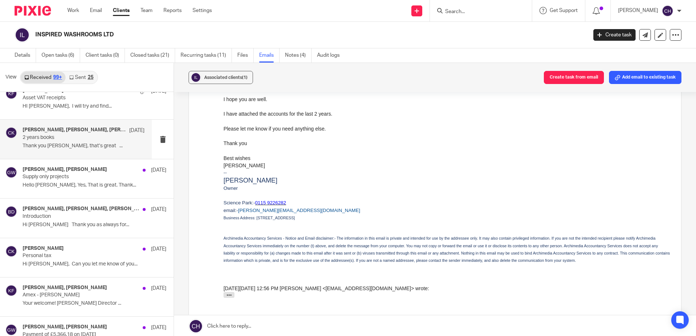
scroll to position [181, 0]
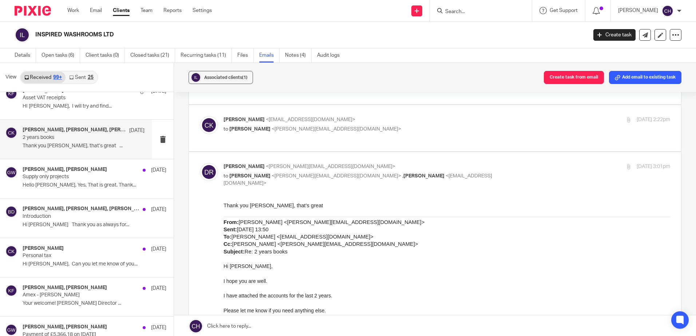
click at [200, 163] on input "checkbox" at bounding box center [199, 163] width 0 height 0
checkbox input "false"
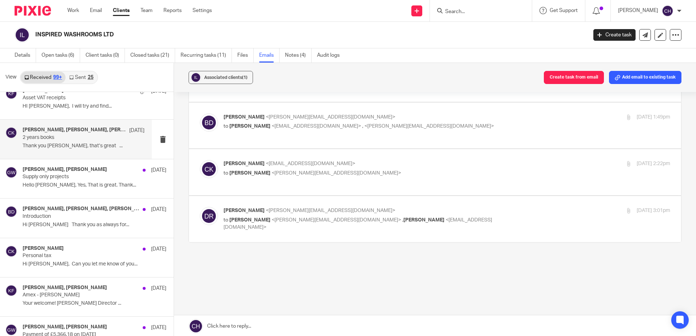
scroll to position [72, 0]
click at [82, 184] on p "Hello [PERSON_NAME], Yes, That is great. Thank..." at bounding box center [84, 185] width 122 height 6
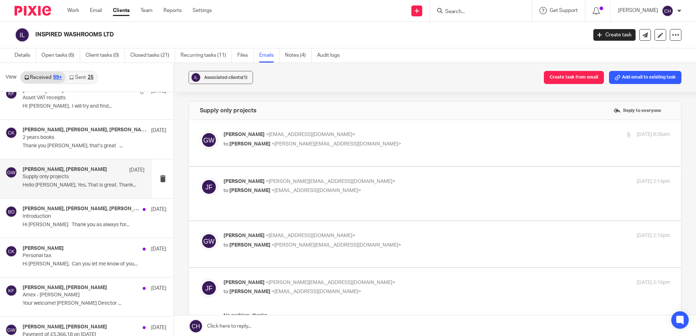
scroll to position [0, 0]
click at [407, 130] on label at bounding box center [435, 143] width 492 height 46
click at [200, 131] on input "checkbox" at bounding box center [199, 131] width 0 height 0
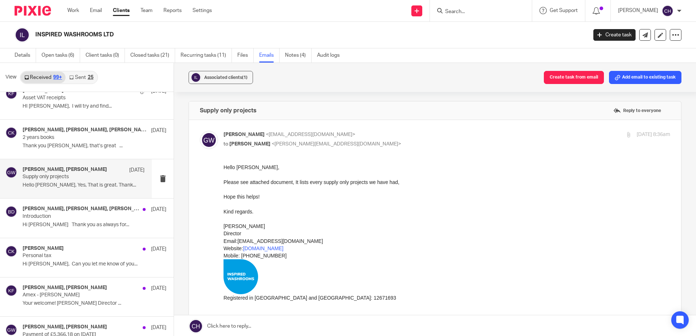
click at [407, 130] on label at bounding box center [435, 258] width 492 height 276
click at [200, 131] on input "checkbox" at bounding box center [199, 131] width 0 height 0
checkbox input "false"
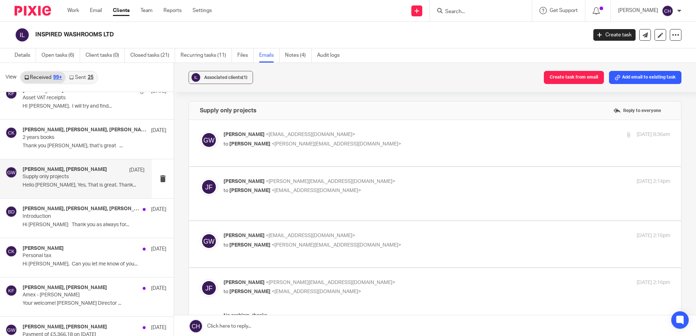
click at [386, 185] on p "[PERSON_NAME] <[PERSON_NAME][EMAIL_ADDRESS][DOMAIN_NAME]>" at bounding box center [372, 182] width 298 height 8
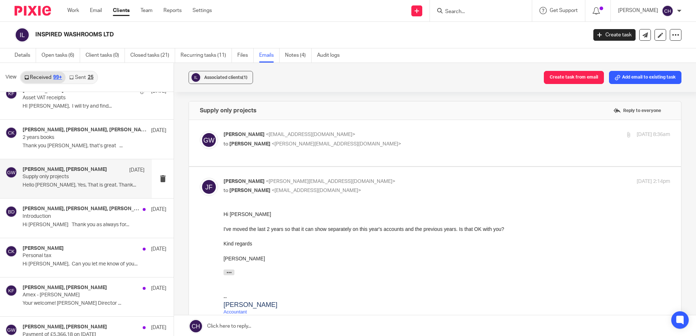
scroll to position [36, 0]
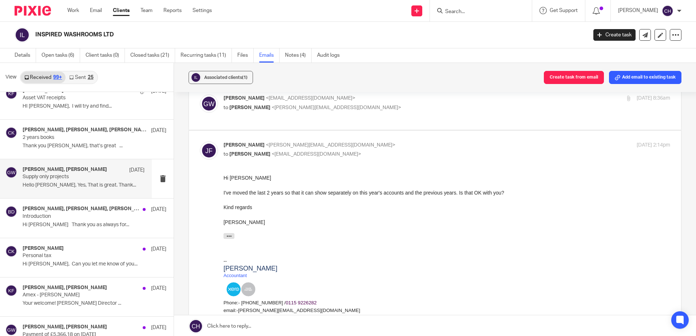
click at [383, 162] on div "[PERSON_NAME] <[PERSON_NAME][EMAIL_ADDRESS][DOMAIN_NAME]> to [PERSON_NAME] <[EM…" at bounding box center [435, 270] width 470 height 257
click at [396, 150] on div "[PERSON_NAME] <[PERSON_NAME][EMAIL_ADDRESS][DOMAIN_NAME]> to [PERSON_NAME] <[EM…" at bounding box center [372, 150] width 298 height 17
checkbox input "false"
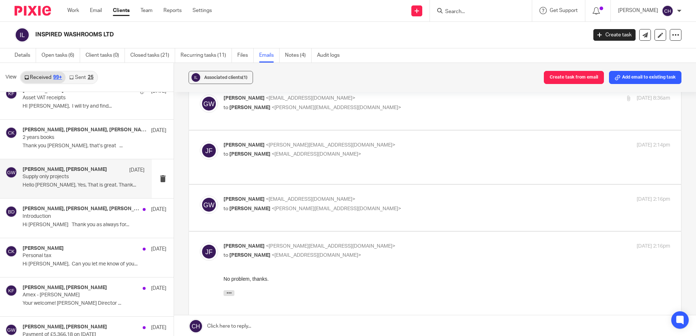
click at [386, 196] on p "[PERSON_NAME] <[EMAIL_ADDRESS][DOMAIN_NAME]>" at bounding box center [372, 200] width 298 height 8
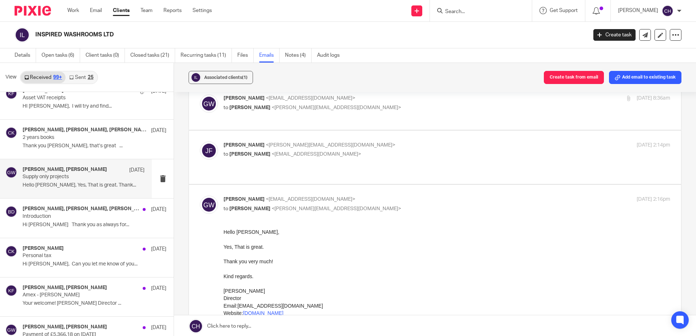
scroll to position [0, 0]
click at [386, 196] on p "[PERSON_NAME] <[EMAIL_ADDRESS][DOMAIN_NAME]>" at bounding box center [372, 200] width 298 height 8
checkbox input "false"
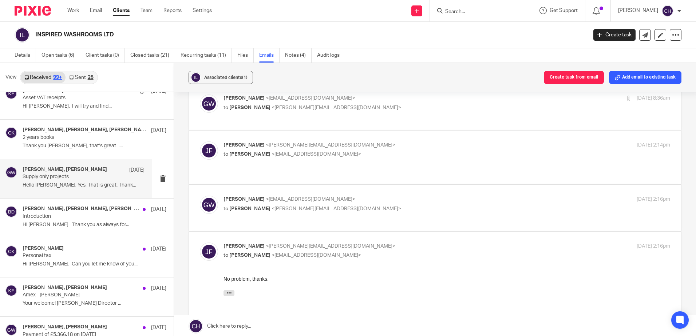
click at [384, 243] on p "[PERSON_NAME] <[PERSON_NAME][EMAIL_ADDRESS][DOMAIN_NAME]>" at bounding box center [372, 247] width 298 height 8
checkbox input "false"
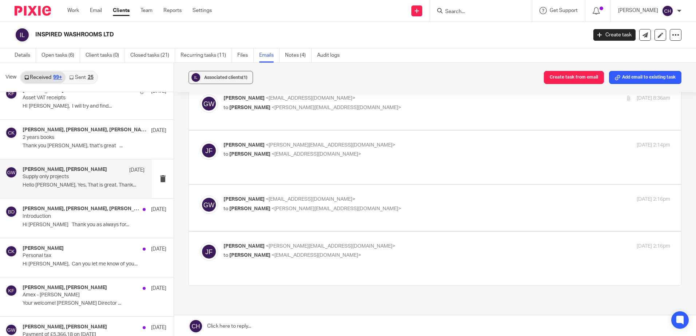
scroll to position [64, 0]
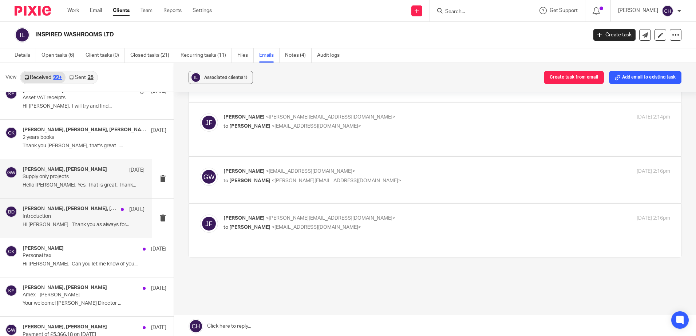
click at [116, 219] on div "[PERSON_NAME], [PERSON_NAME], [PERSON_NAME] [DATE] Introduction Hi [PERSON_NAME…" at bounding box center [84, 218] width 122 height 24
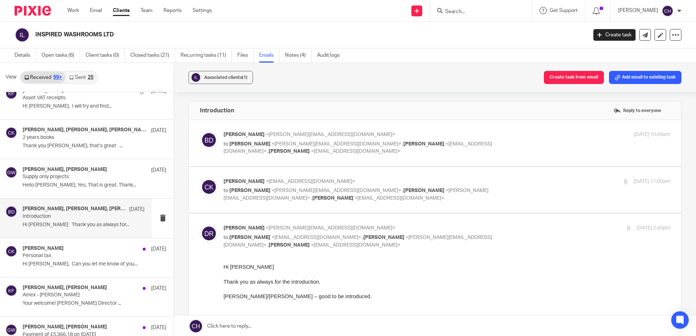
scroll to position [0, 0]
click at [390, 124] on label at bounding box center [435, 143] width 492 height 46
click at [200, 131] on input "checkbox" at bounding box center [199, 131] width 0 height 0
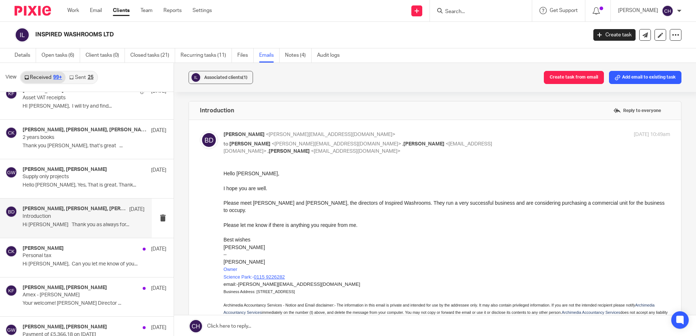
click at [375, 133] on p "[PERSON_NAME] <[PERSON_NAME][EMAIL_ADDRESS][DOMAIN_NAME]>" at bounding box center [372, 135] width 298 height 8
checkbox input "false"
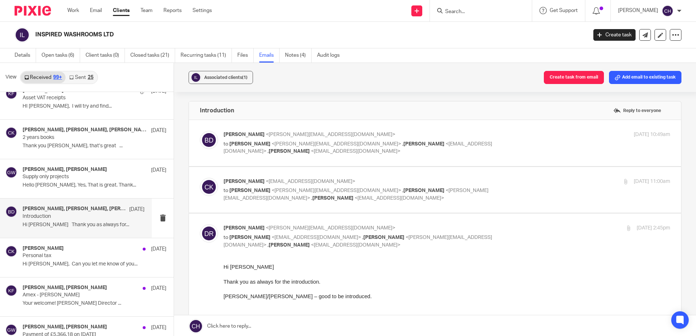
click at [373, 180] on p "[PERSON_NAME] <[EMAIL_ADDRESS][DOMAIN_NAME]>" at bounding box center [372, 182] width 298 height 8
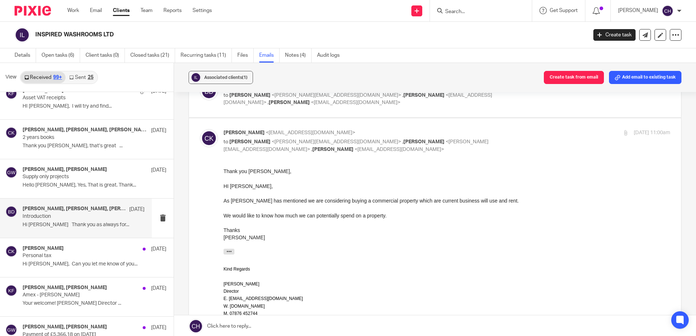
scroll to position [36, 0]
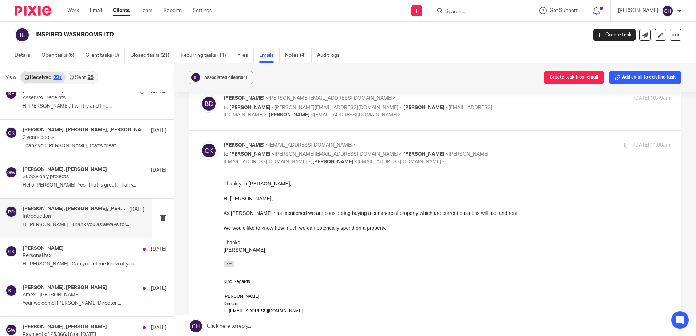
click at [376, 144] on p "[PERSON_NAME] <[EMAIL_ADDRESS][DOMAIN_NAME]>" at bounding box center [372, 146] width 298 height 8
checkbox input "false"
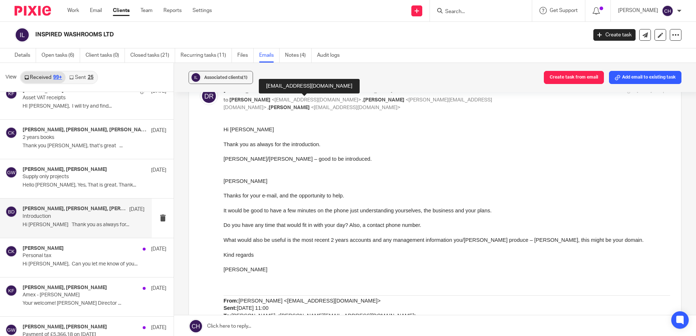
scroll to position [146, 0]
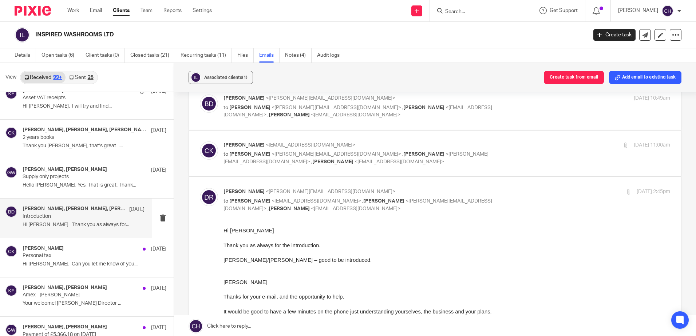
click at [368, 190] on p "[PERSON_NAME] <[PERSON_NAME][EMAIL_ADDRESS][DOMAIN_NAME]>" at bounding box center [372, 192] width 298 height 8
checkbox input "false"
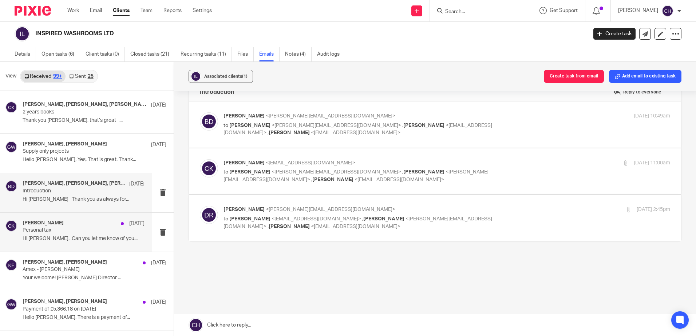
scroll to position [3242, 0]
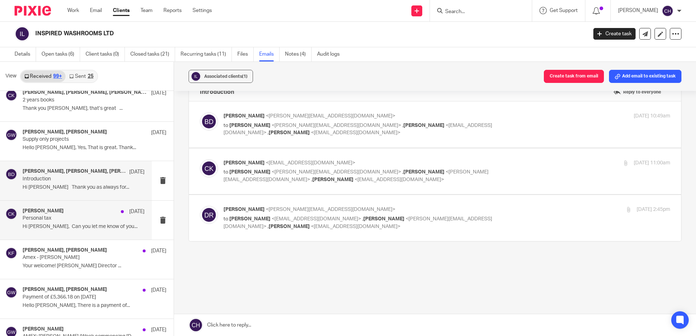
click at [75, 216] on p "Personal tax" at bounding box center [72, 218] width 98 height 6
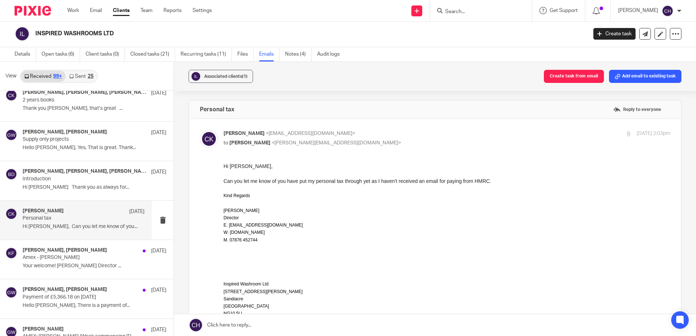
scroll to position [0, 0]
click at [389, 131] on p "[PERSON_NAME] <[EMAIL_ADDRESS][DOMAIN_NAME]>" at bounding box center [372, 134] width 298 height 8
checkbox input "false"
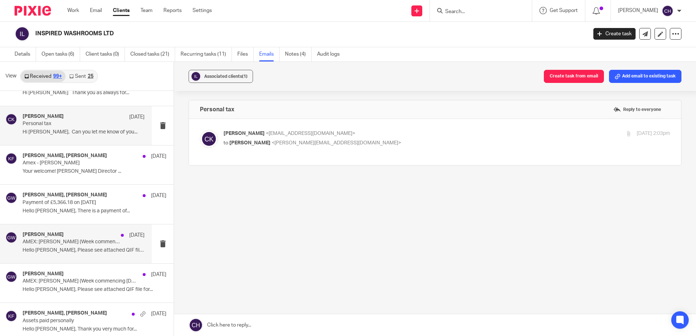
scroll to position [3351, 0]
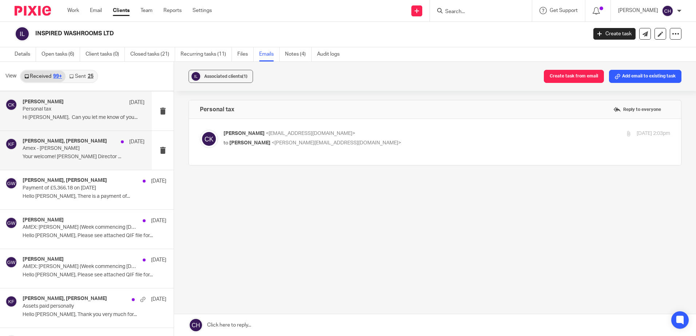
click at [47, 159] on p "Your welcome! [PERSON_NAME] Director ..." at bounding box center [84, 157] width 122 height 6
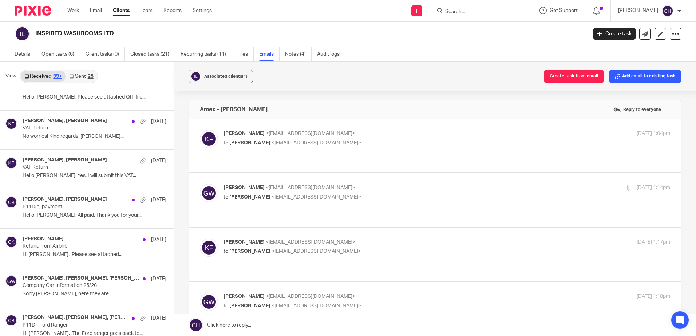
scroll to position [3903, 0]
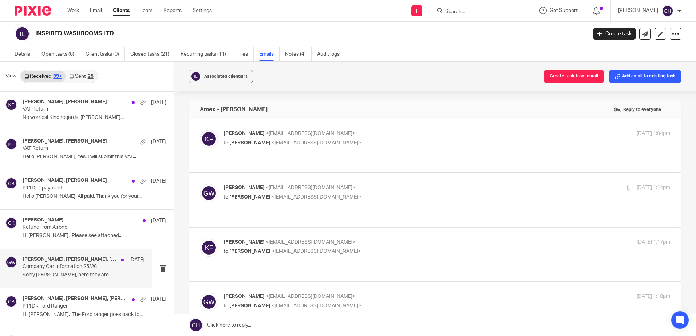
click at [57, 269] on p "Company Car Information 25/26" at bounding box center [72, 267] width 98 height 6
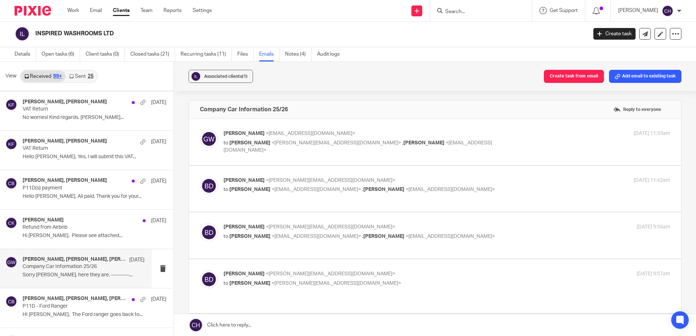
scroll to position [0, 0]
click at [364, 130] on label at bounding box center [435, 142] width 492 height 46
click at [200, 130] on input "checkbox" at bounding box center [199, 130] width 0 height 0
checkbox input "true"
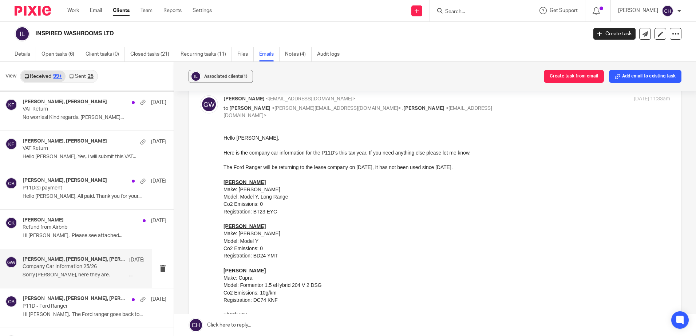
scroll to position [36, 0]
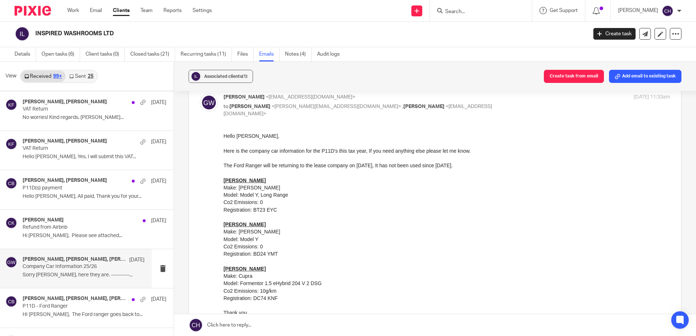
drag, startPoint x: 444, startPoint y: 304, endPoint x: 258, endPoint y: 265, distance: 189.8
click at [275, 287] on div "Co2 Emissions: 10g/km" at bounding box center [446, 290] width 447 height 7
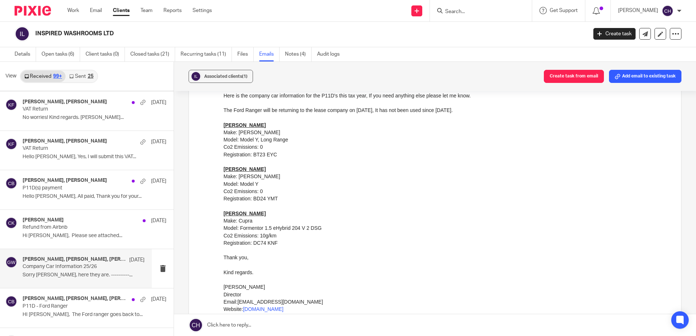
scroll to position [109, 0]
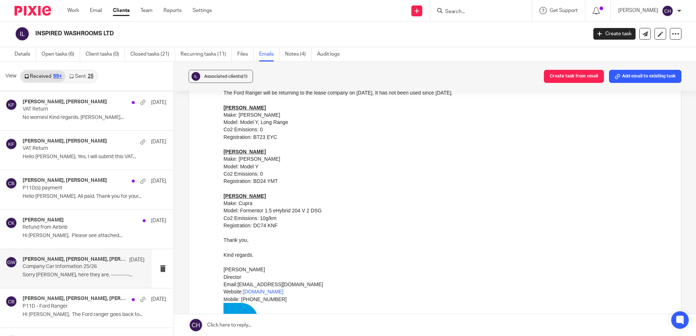
click at [281, 223] on div "Registration: DC74 KNF" at bounding box center [446, 225] width 447 height 7
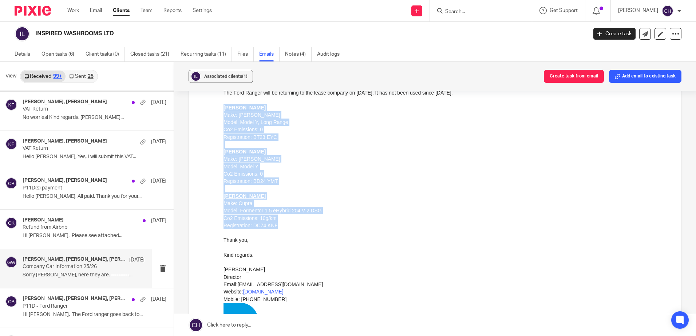
drag, startPoint x: 284, startPoint y: 228, endPoint x: 216, endPoint y: 108, distance: 137.8
click at [223, 108] on html "Hello [PERSON_NAME], Here is the company car information for the P11D's this ta…" at bounding box center [446, 205] width 447 height 293
copy div "[PERSON_NAME] Make: Tesla Model: Model Y, Long Range Co2 Emissions: 0 Registrat…"
click at [413, 200] on div "Make: Cupra" at bounding box center [446, 202] width 447 height 7
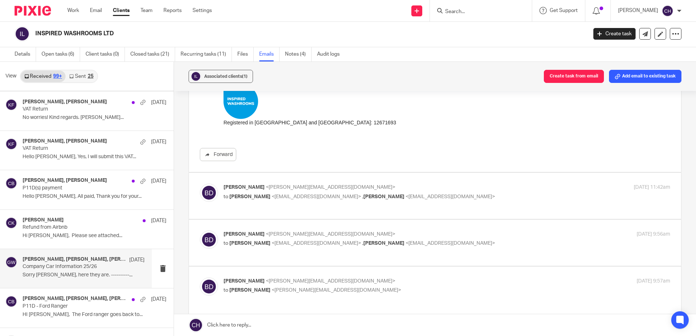
scroll to position [328, 0]
click at [380, 188] on p "[PERSON_NAME] <[PERSON_NAME][EMAIL_ADDRESS][DOMAIN_NAME]>" at bounding box center [372, 188] width 298 height 8
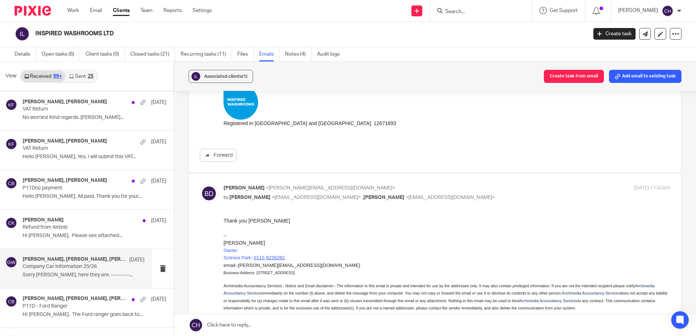
scroll to position [0, 0]
click at [380, 188] on p "[PERSON_NAME] <[PERSON_NAME][EMAIL_ADDRESS][DOMAIN_NAME]>" at bounding box center [372, 188] width 298 height 8
checkbox input "false"
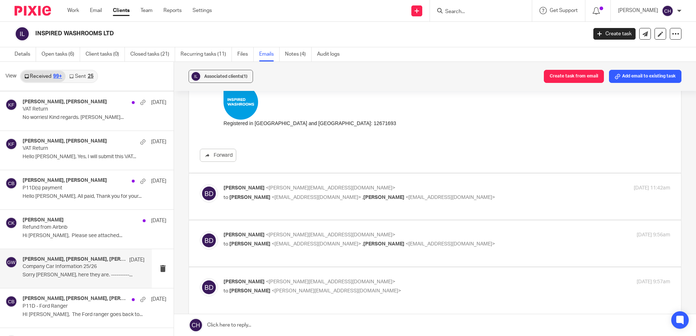
click at [377, 227] on label at bounding box center [435, 244] width 492 height 46
click at [200, 231] on input "checkbox" at bounding box center [199, 231] width 0 height 0
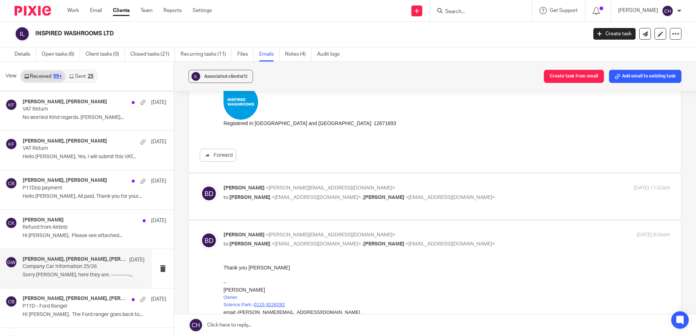
click at [377, 227] on label at bounding box center [435, 328] width 492 height 214
click at [200, 231] on input "checkbox" at bounding box center [199, 231] width 0 height 0
checkbox input "false"
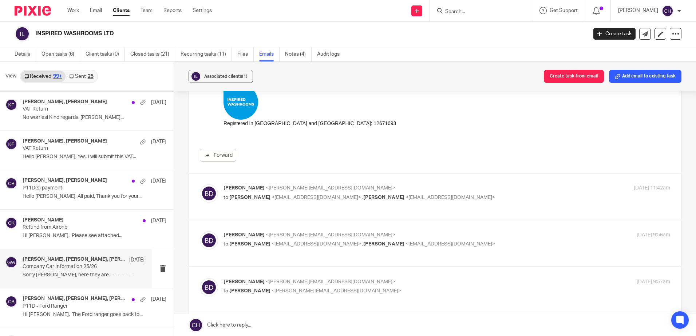
click at [375, 282] on p "[PERSON_NAME] <[PERSON_NAME][EMAIL_ADDRESS][DOMAIN_NAME]>" at bounding box center [372, 282] width 298 height 8
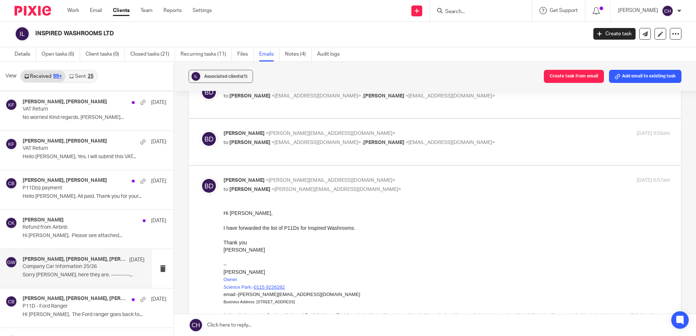
scroll to position [437, 0]
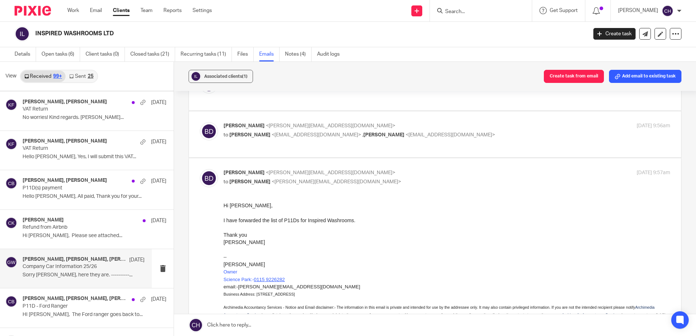
click at [390, 171] on p "[PERSON_NAME] <[PERSON_NAME][EMAIL_ADDRESS][DOMAIN_NAME]>" at bounding box center [372, 173] width 298 height 8
checkbox input "false"
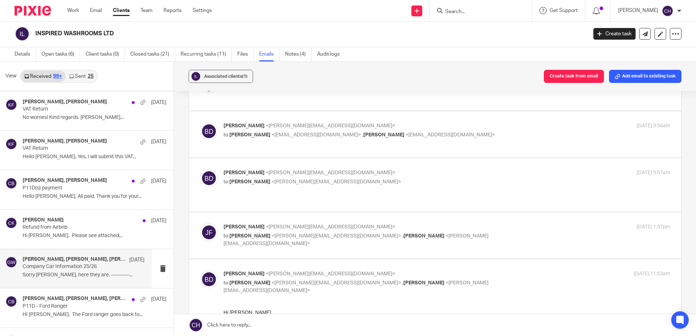
click at [378, 215] on label at bounding box center [435, 236] width 492 height 46
click at [200, 223] on input "checkbox" at bounding box center [199, 223] width 0 height 0
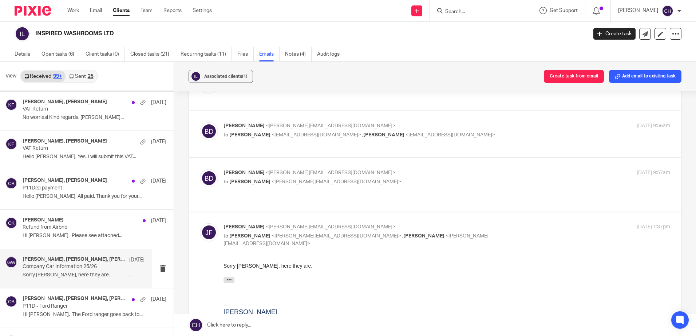
scroll to position [0, 0]
click at [374, 214] on label at bounding box center [435, 326] width 492 height 227
click at [200, 223] on input "checkbox" at bounding box center [199, 223] width 0 height 0
checkbox input "false"
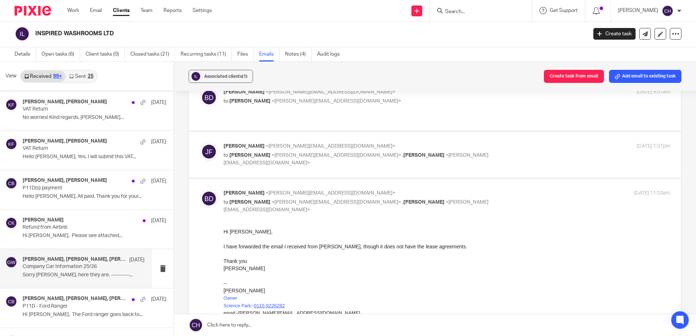
scroll to position [546, 0]
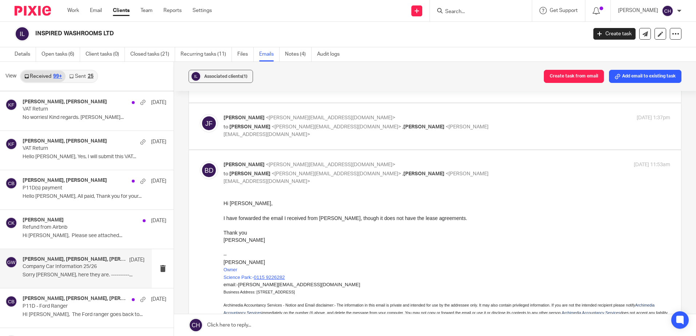
click at [481, 161] on p "[PERSON_NAME] <[PERSON_NAME][EMAIL_ADDRESS][DOMAIN_NAME]>" at bounding box center [372, 165] width 298 height 8
checkbox input "false"
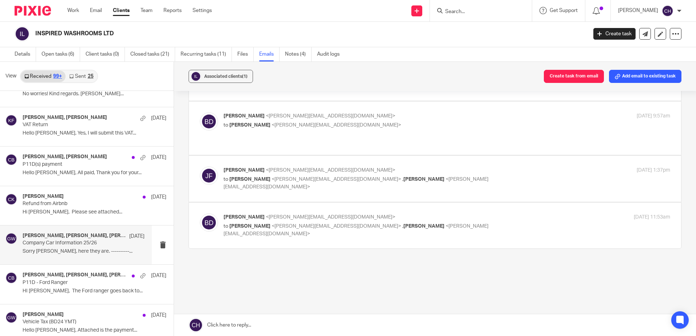
scroll to position [3940, 0]
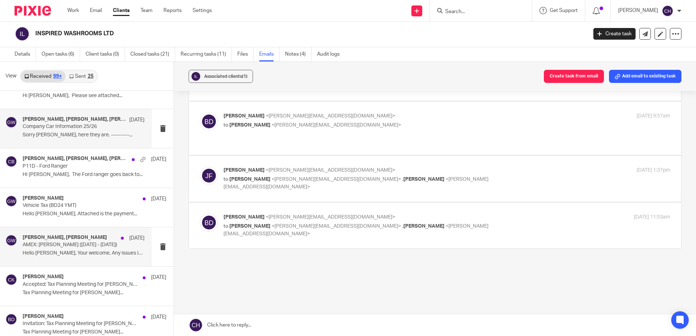
scroll to position [4085, 0]
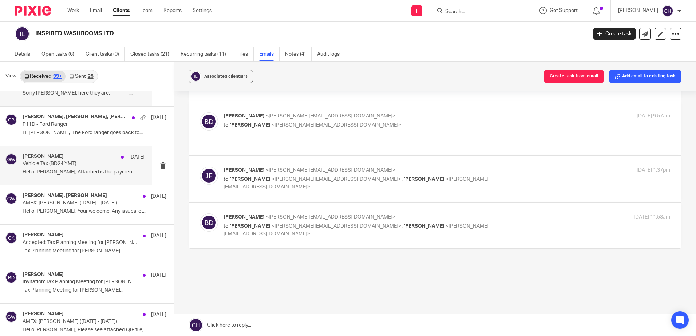
drag, startPoint x: 53, startPoint y: 159, endPoint x: 56, endPoint y: 162, distance: 3.9
click at [53, 159] on h4 "[PERSON_NAME]" at bounding box center [43, 157] width 41 height 6
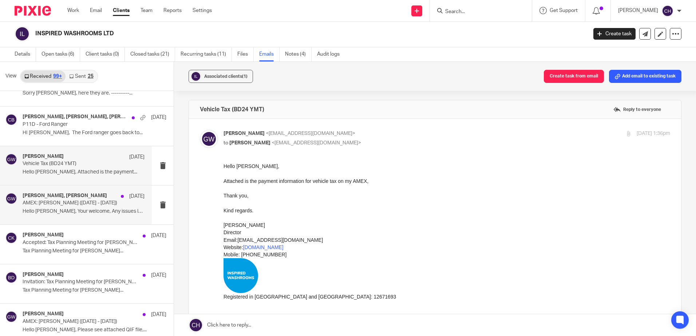
scroll to position [0, 0]
click at [397, 132] on p "[PERSON_NAME] <[EMAIL_ADDRESS][DOMAIN_NAME]>" at bounding box center [372, 134] width 298 height 8
checkbox input "false"
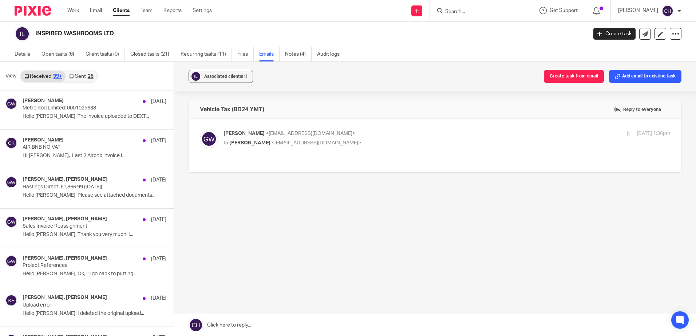
scroll to position [4340, 0]
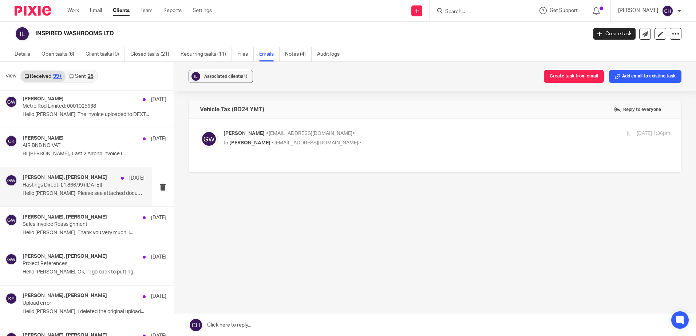
click at [53, 197] on div "[PERSON_NAME], [PERSON_NAME] [DATE] [GEOGRAPHIC_DATA] Direct: £1,866.99 ([DATE]…" at bounding box center [84, 187] width 122 height 24
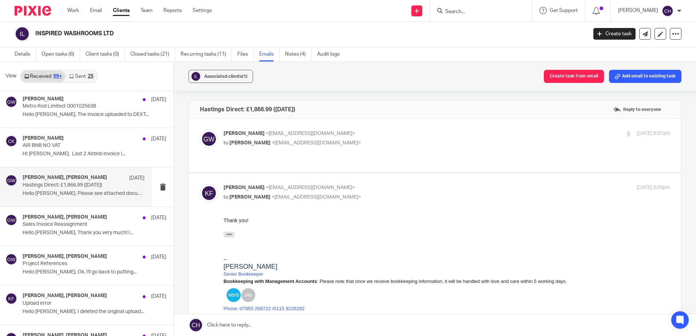
scroll to position [0, 0]
click at [376, 130] on p "[PERSON_NAME] <[EMAIL_ADDRESS][DOMAIN_NAME]>" at bounding box center [372, 134] width 298 height 8
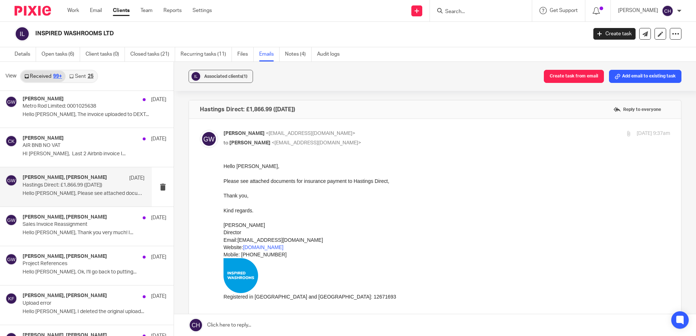
click at [376, 130] on p "[PERSON_NAME] <[EMAIL_ADDRESS][DOMAIN_NAME]>" at bounding box center [372, 134] width 298 height 8
checkbox input "false"
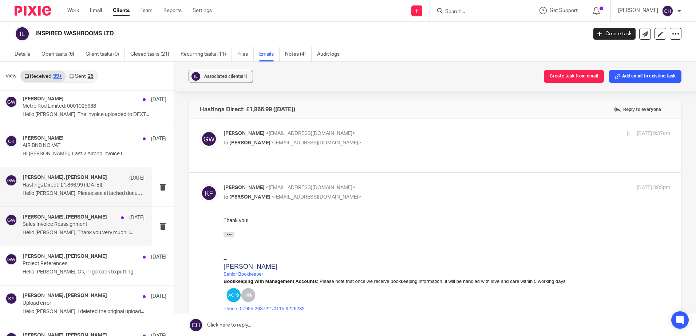
click at [57, 238] on div "[PERSON_NAME], [PERSON_NAME] [DATE] Sales Invoice Reassignment Hello [PERSON_NA…" at bounding box center [84, 226] width 122 height 24
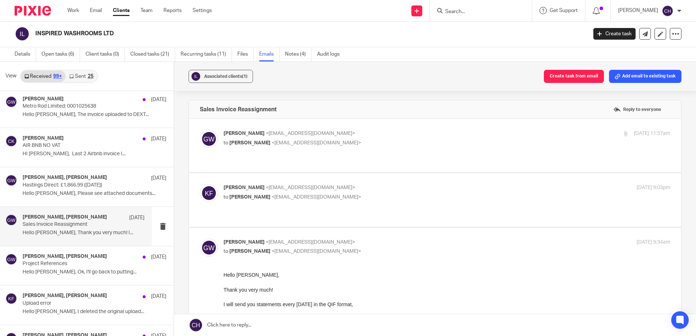
click at [393, 136] on p "[PERSON_NAME] <[EMAIL_ADDRESS][DOMAIN_NAME]>" at bounding box center [372, 134] width 298 height 8
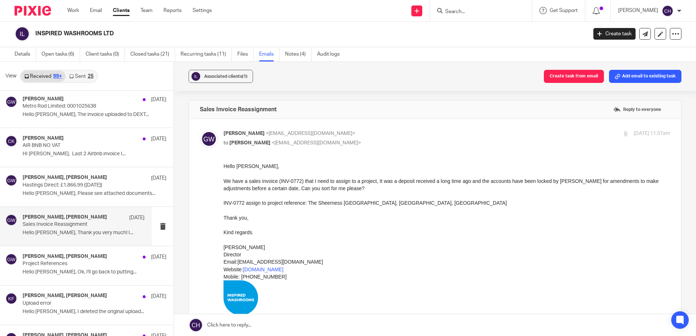
click at [393, 136] on p "[PERSON_NAME] <[EMAIL_ADDRESS][DOMAIN_NAME]>" at bounding box center [372, 134] width 298 height 8
checkbox input "false"
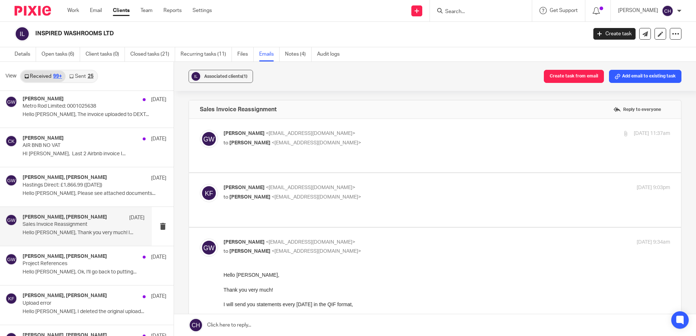
click at [382, 184] on p "[PERSON_NAME] <[EMAIL_ADDRESS][DOMAIN_NAME]>" at bounding box center [372, 188] width 298 height 8
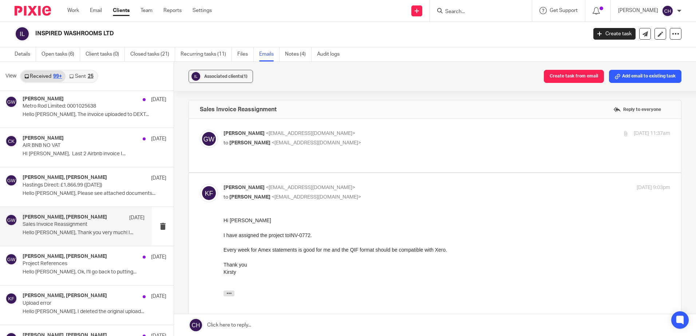
click at [382, 184] on p "[PERSON_NAME] <[EMAIL_ADDRESS][DOMAIN_NAME]>" at bounding box center [372, 188] width 298 height 8
checkbox input "false"
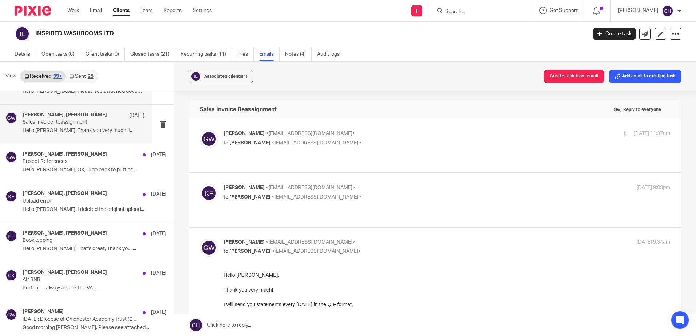
scroll to position [4485, 0]
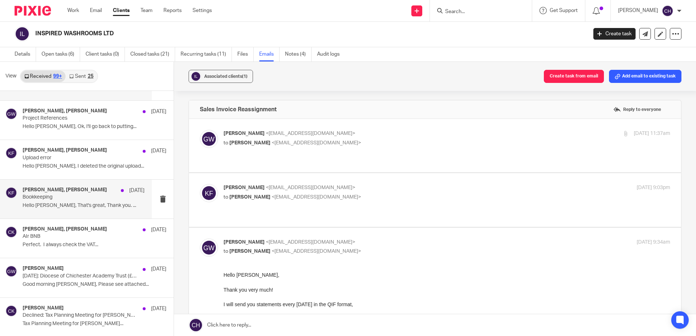
click at [102, 195] on p "Bookkeeping" at bounding box center [72, 197] width 98 height 6
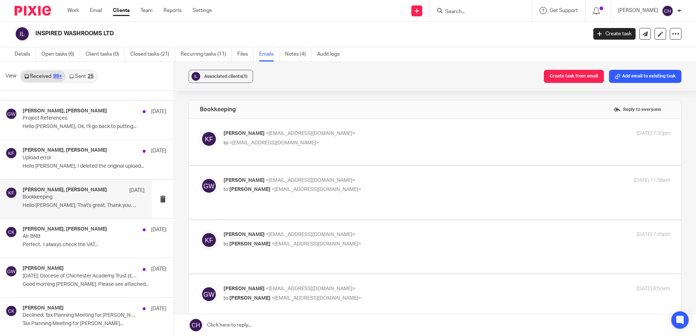
scroll to position [0, 0]
click at [390, 128] on label at bounding box center [435, 142] width 492 height 46
click at [200, 130] on input "checkbox" at bounding box center [199, 130] width 0 height 0
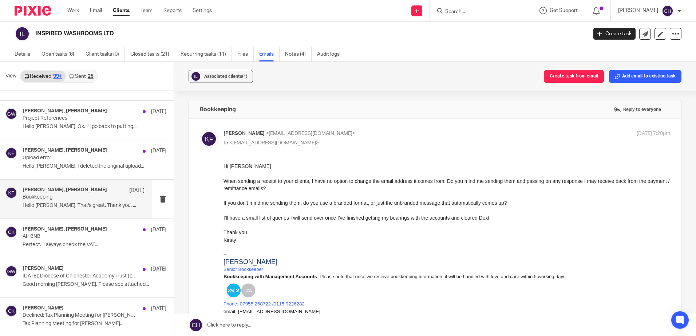
click at [369, 130] on p "[PERSON_NAME] <[EMAIL_ADDRESS][DOMAIN_NAME]>" at bounding box center [372, 134] width 298 height 8
checkbox input "false"
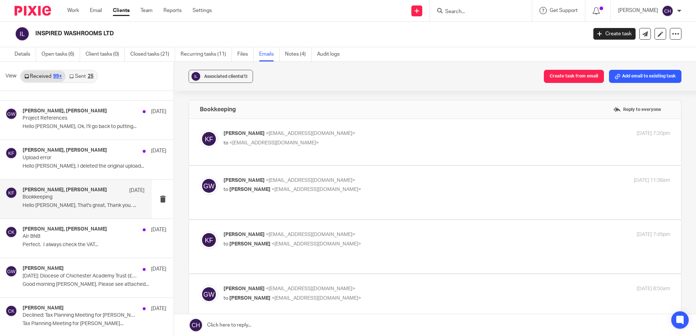
click at [383, 188] on p "to [PERSON_NAME] <[EMAIL_ADDRESS][DOMAIN_NAME]>" at bounding box center [372, 190] width 298 height 8
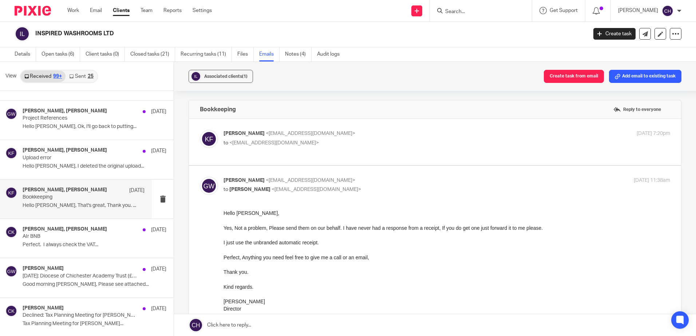
click at [386, 179] on p "[PERSON_NAME] <[EMAIL_ADDRESS][DOMAIN_NAME]>" at bounding box center [372, 181] width 298 height 8
checkbox input "false"
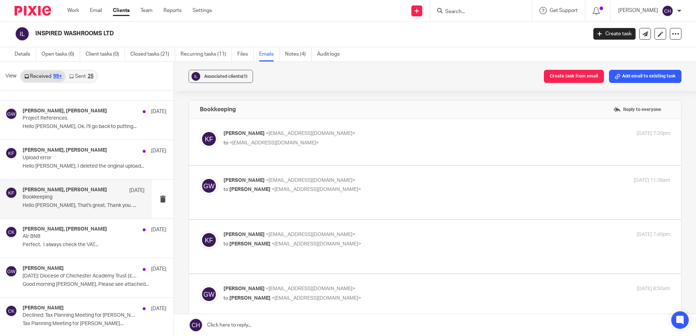
click at [383, 234] on p "[PERSON_NAME] <[EMAIL_ADDRESS][DOMAIN_NAME]>" at bounding box center [372, 235] width 298 height 8
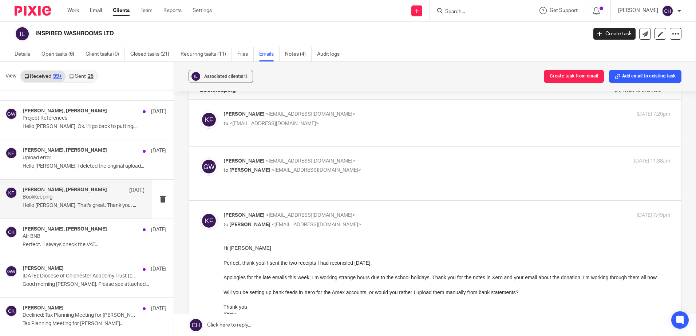
scroll to position [36, 0]
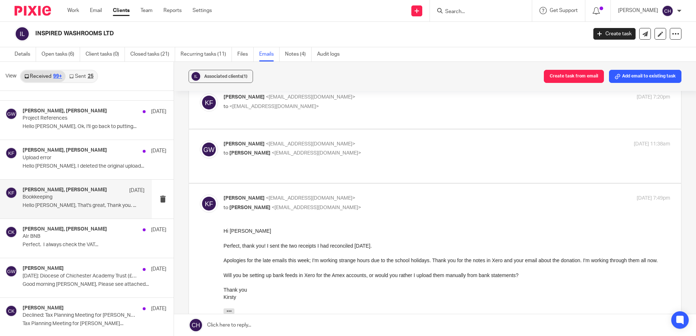
click at [385, 199] on p "[PERSON_NAME] <[EMAIL_ADDRESS][DOMAIN_NAME]>" at bounding box center [372, 199] width 298 height 8
checkbox input "false"
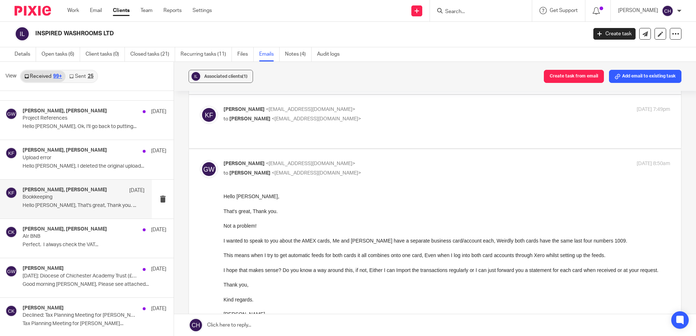
scroll to position [146, 0]
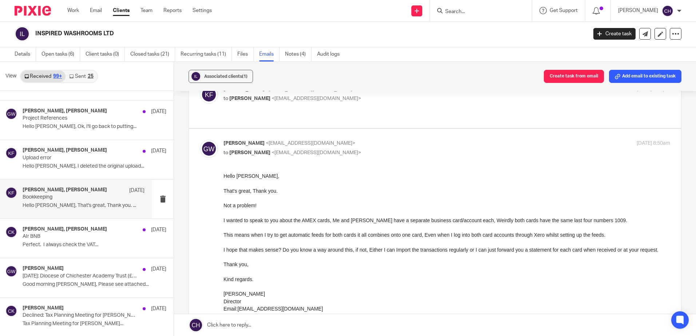
click at [391, 148] on div "[PERSON_NAME] <[EMAIL_ADDRESS][DOMAIN_NAME]> to [PERSON_NAME] <[EMAIL_ADDRESS][…" at bounding box center [372, 148] width 298 height 17
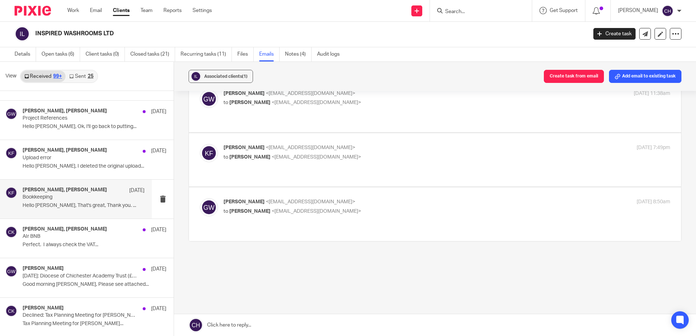
scroll to position [87, 0]
click at [386, 220] on div "[PERSON_NAME] <[EMAIL_ADDRESS][DOMAIN_NAME]> to [PERSON_NAME] <[EMAIL_ADDRESS][…" at bounding box center [435, 214] width 470 height 32
click at [388, 206] on p "[PERSON_NAME] <[EMAIL_ADDRESS][DOMAIN_NAME]>" at bounding box center [372, 202] width 298 height 8
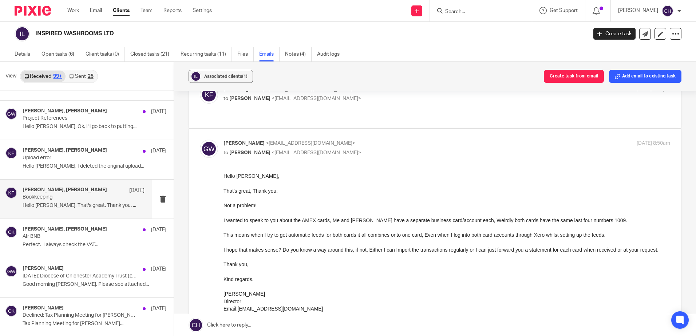
scroll to position [0, 0]
click at [406, 147] on p "[PERSON_NAME] <[EMAIL_ADDRESS][DOMAIN_NAME]>" at bounding box center [372, 144] width 298 height 8
checkbox input "false"
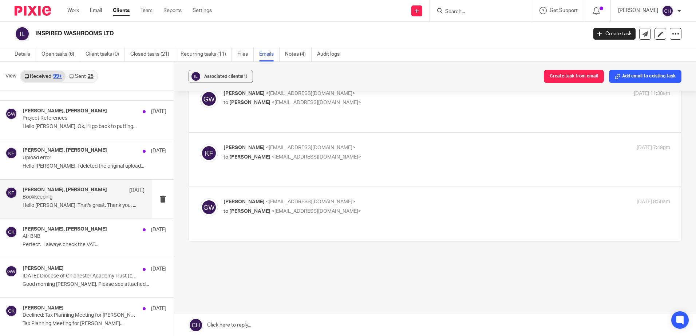
scroll to position [87, 0]
